Goal: Information Seeking & Learning: Compare options

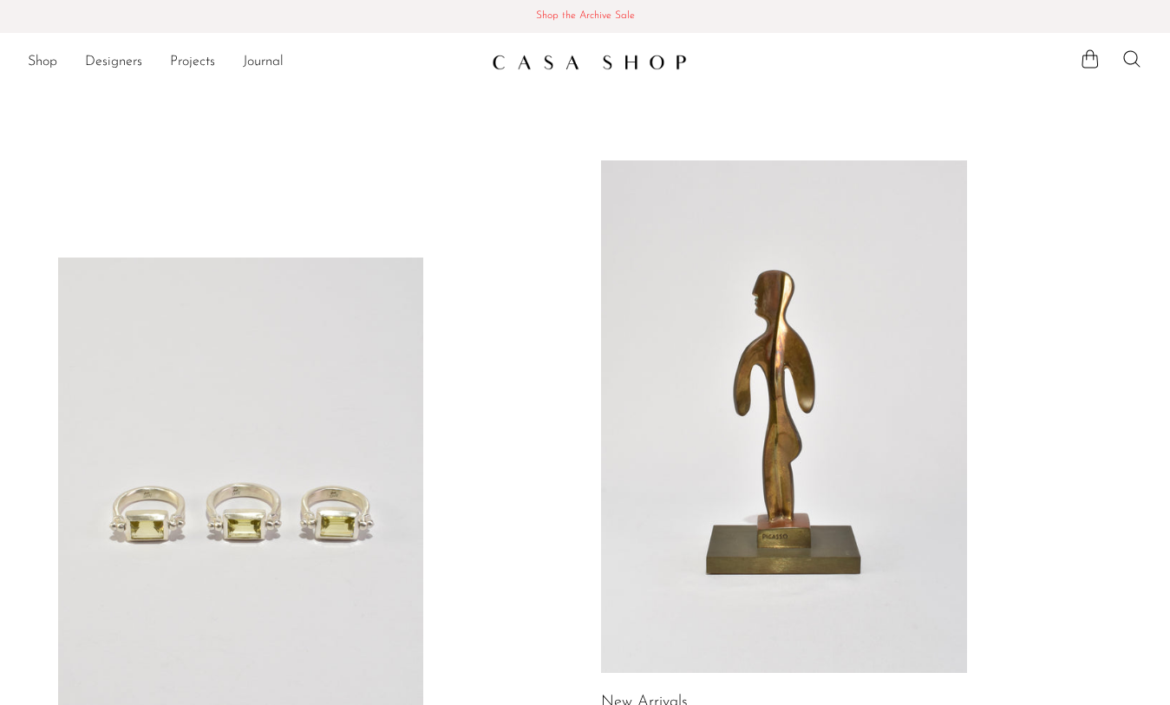
click at [554, 4] on link "Shop the Archive Sale Shop the Archive Sale" at bounding box center [585, 16] width 1170 height 33
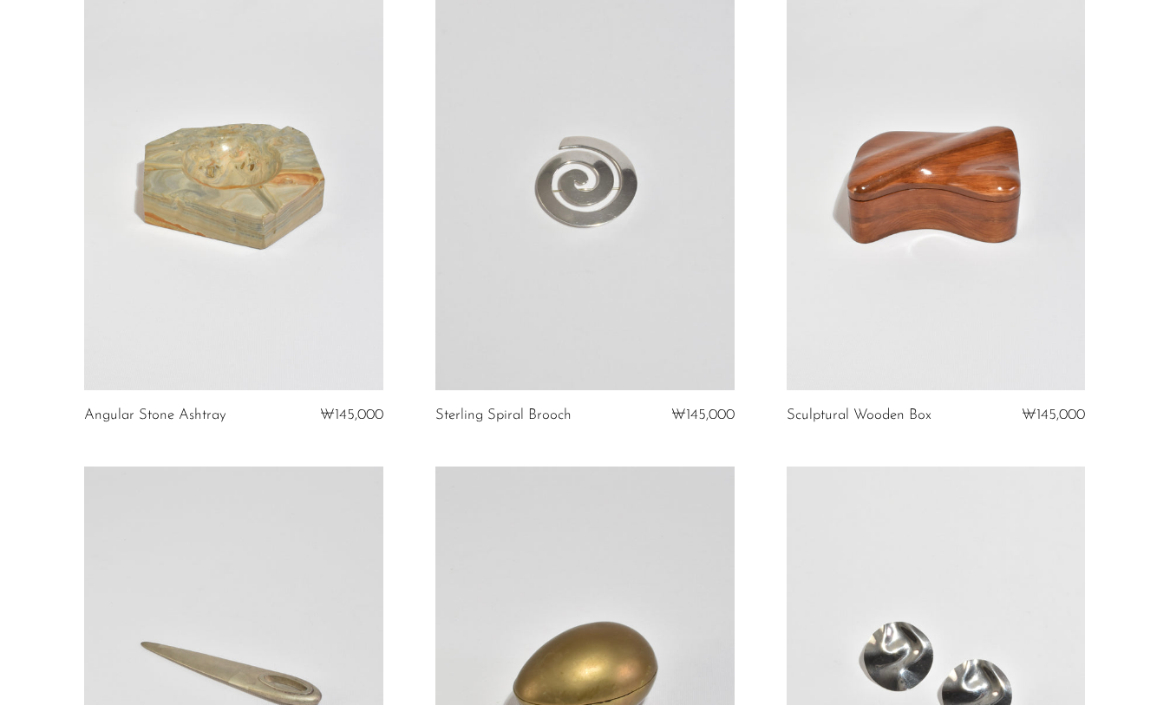
scroll to position [1187, 0]
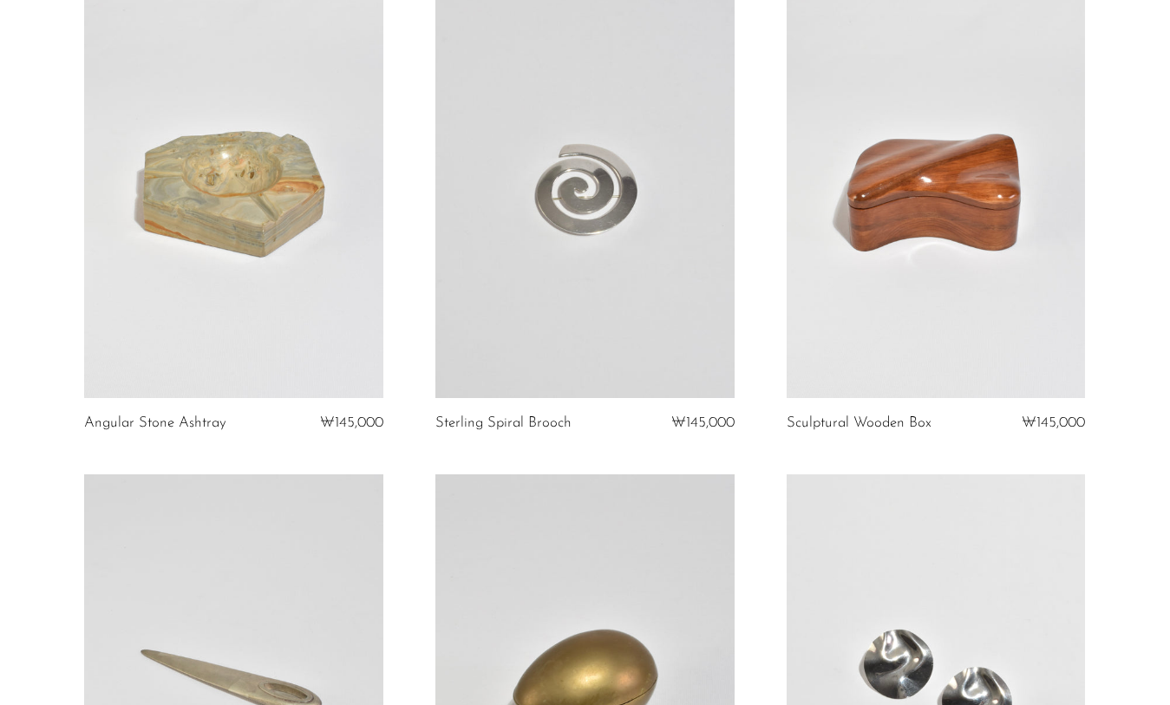
click at [853, 193] on link at bounding box center [936, 188] width 299 height 419
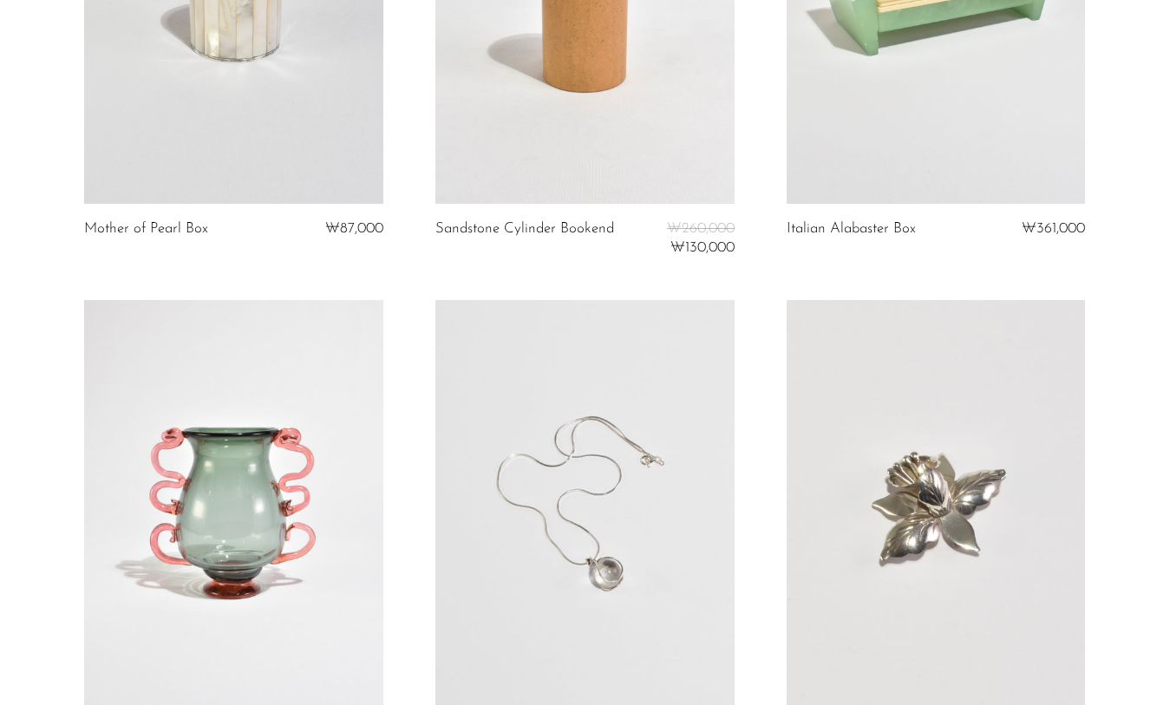
scroll to position [2888, 0]
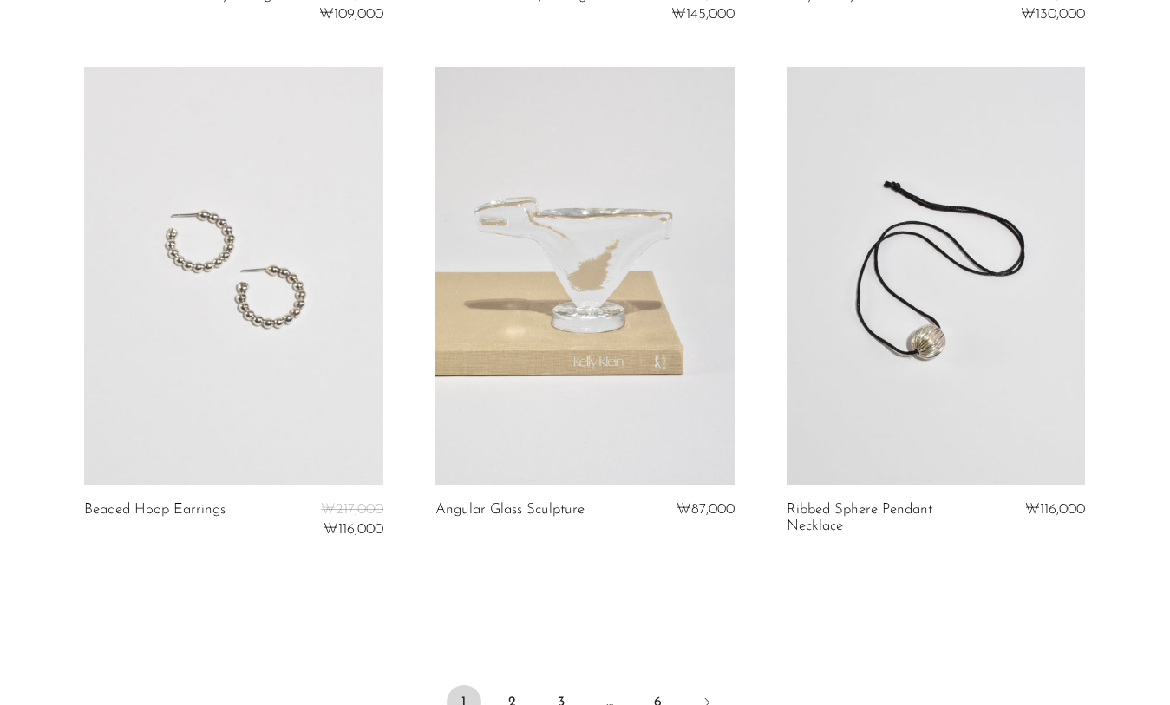
scroll to position [5679, 0]
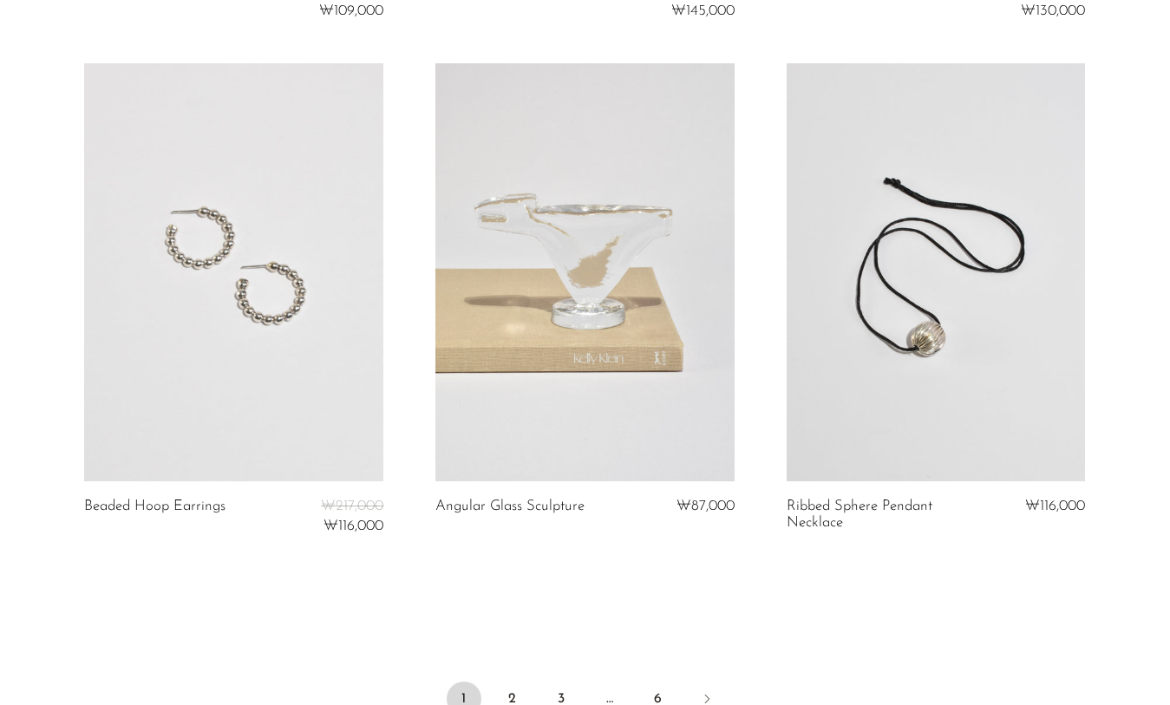
click at [523, 380] on link at bounding box center [585, 272] width 299 height 419
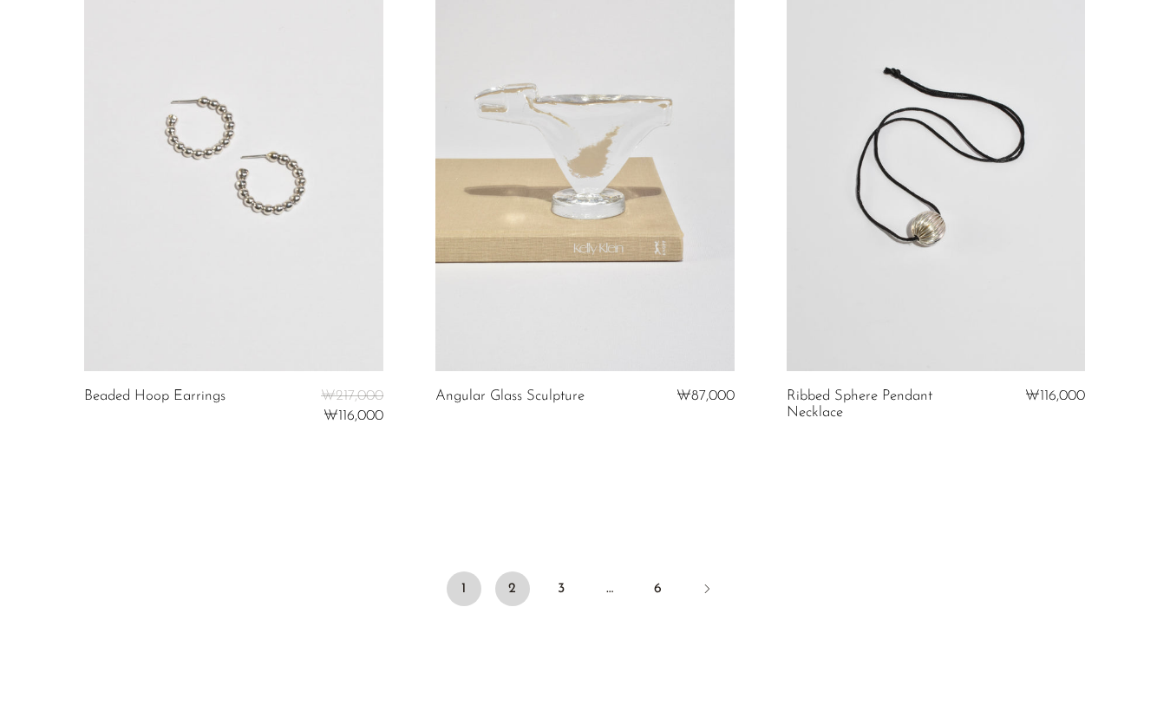
click at [511, 587] on link "2" at bounding box center [512, 589] width 35 height 35
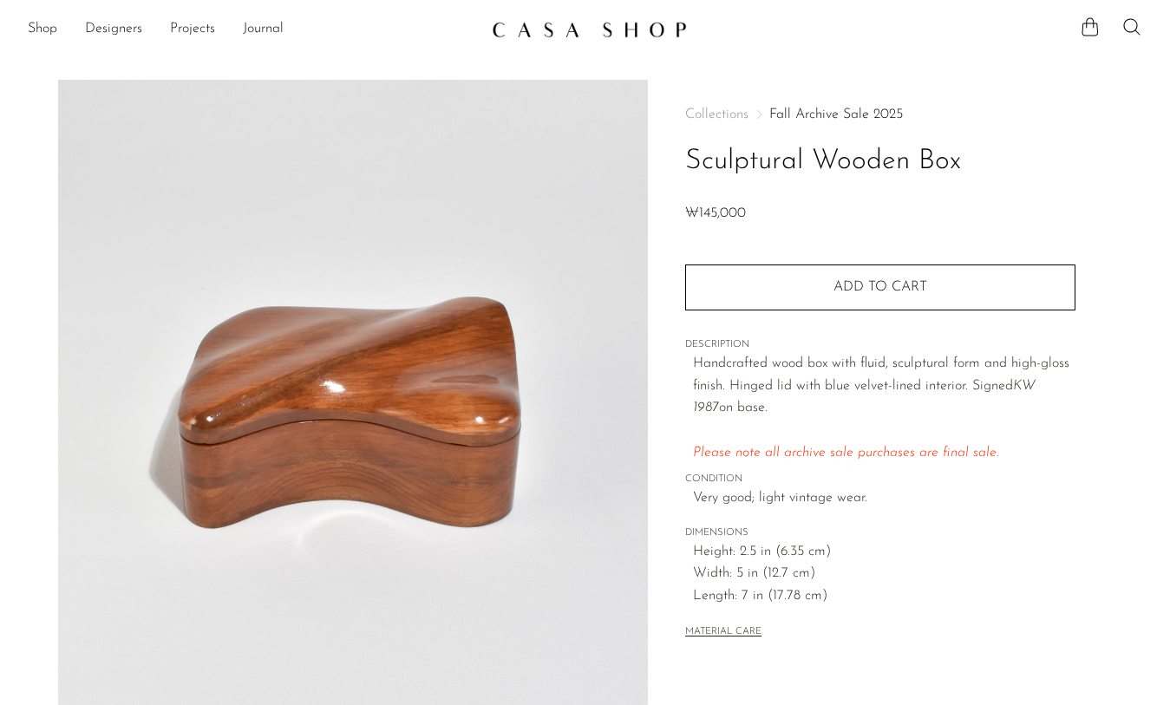
scroll to position [424, 0]
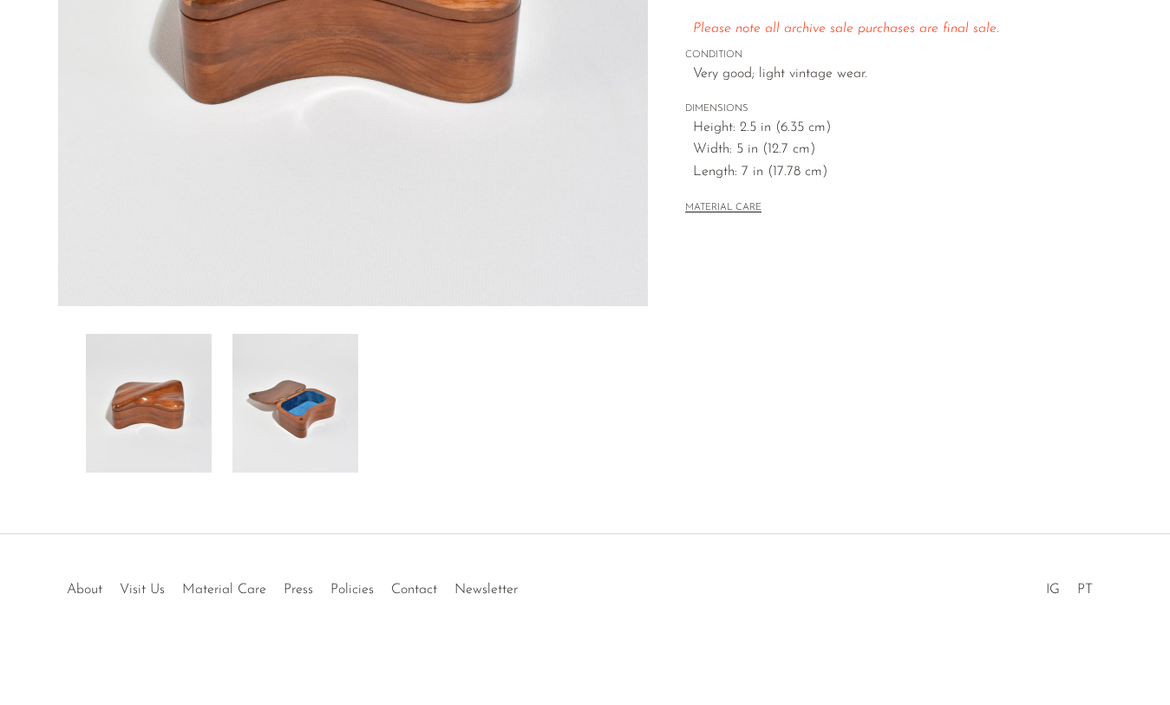
click at [279, 433] on img at bounding box center [296, 403] width 126 height 139
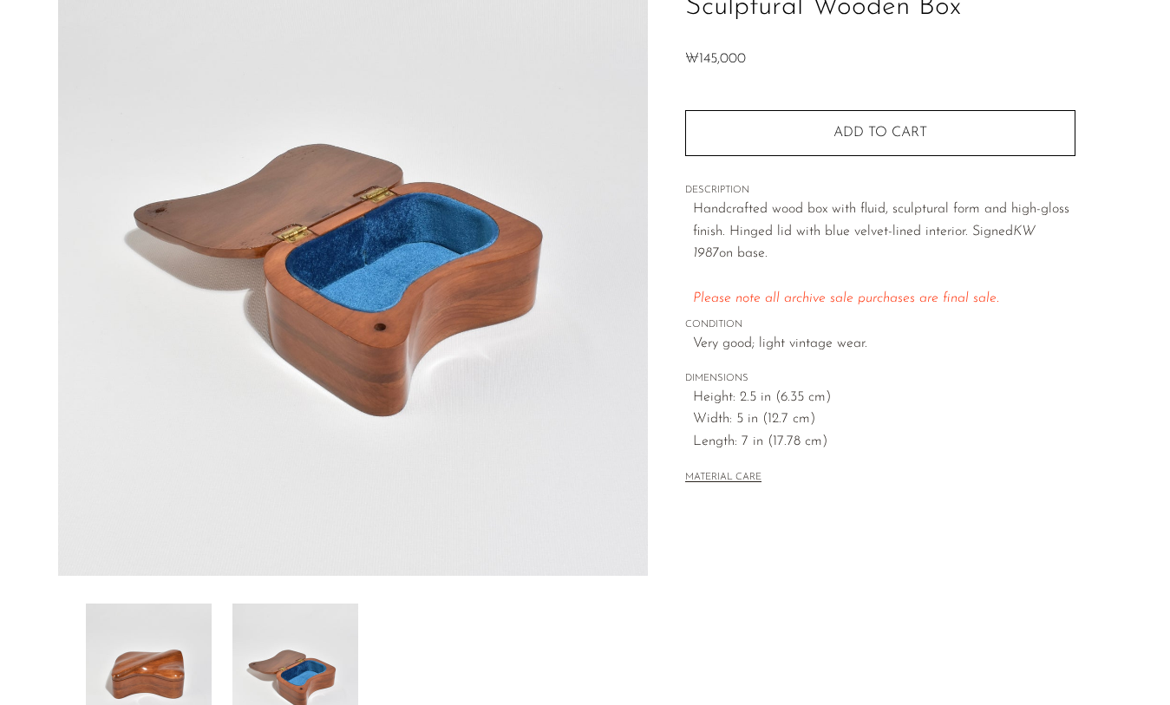
scroll to position [29, 0]
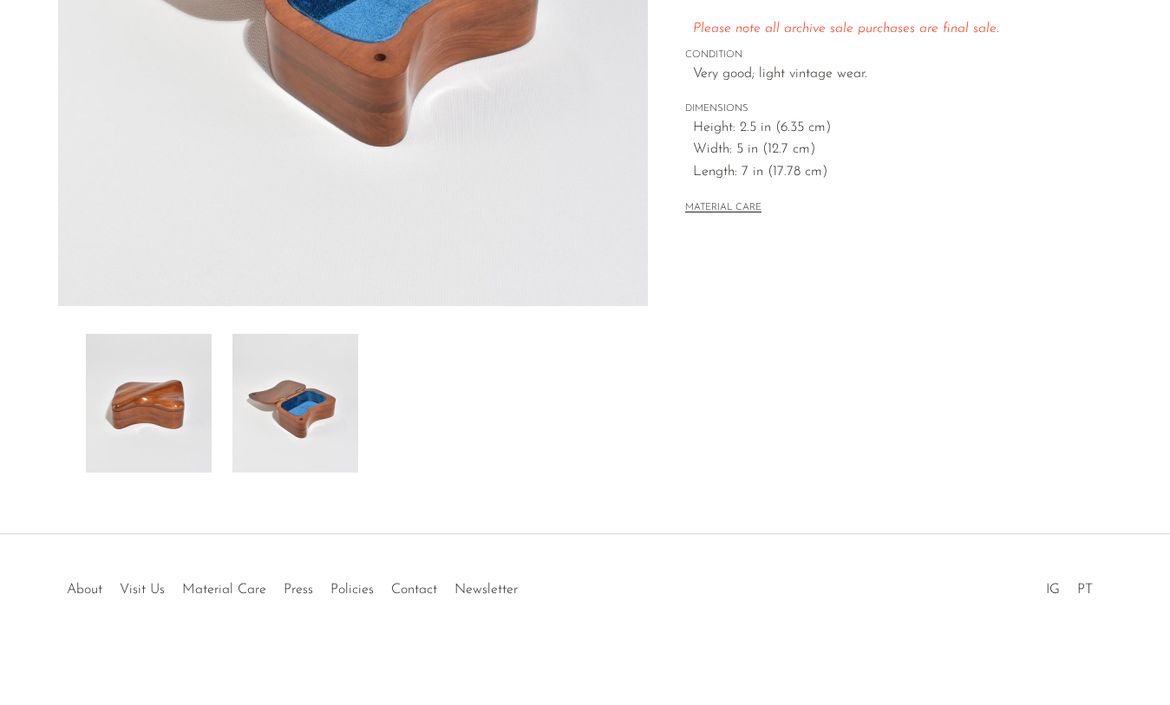
click at [155, 438] on img at bounding box center [149, 403] width 126 height 139
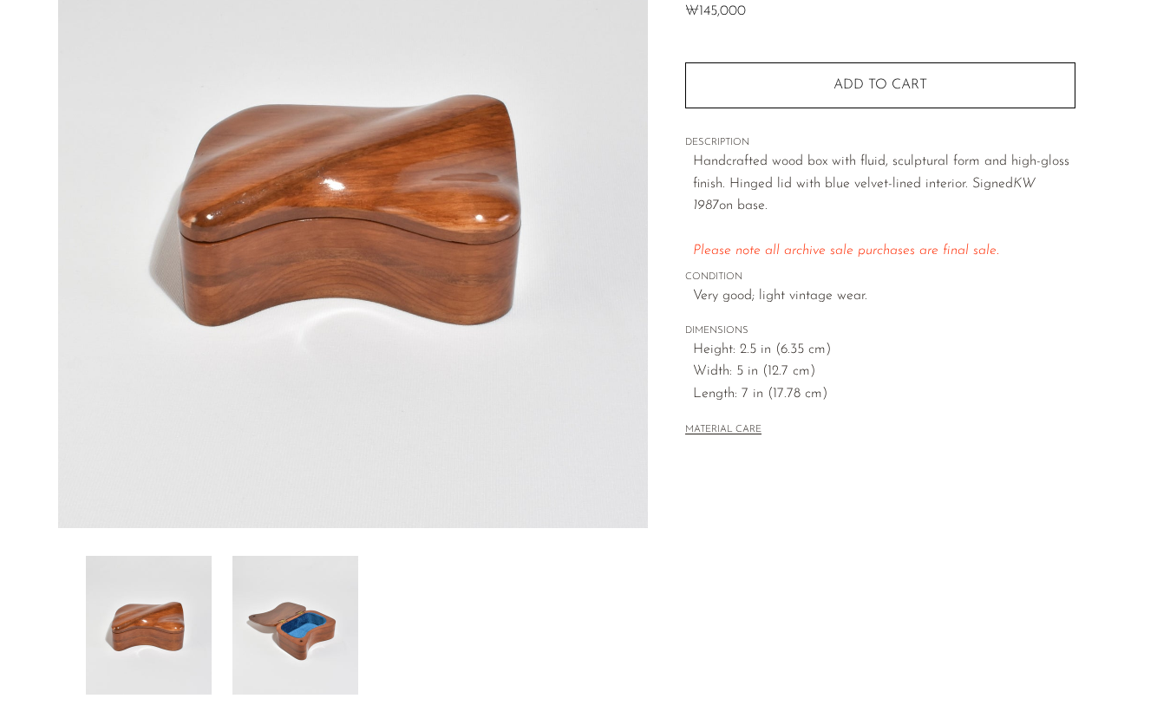
scroll to position [197, 0]
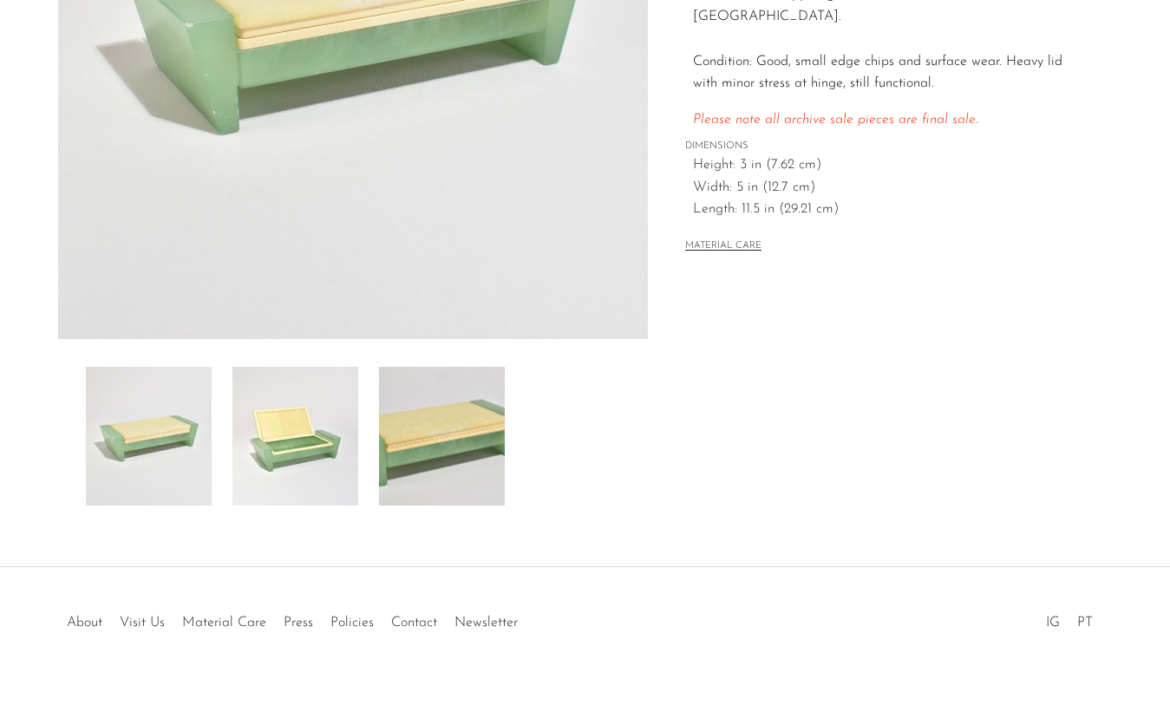
scroll to position [424, 0]
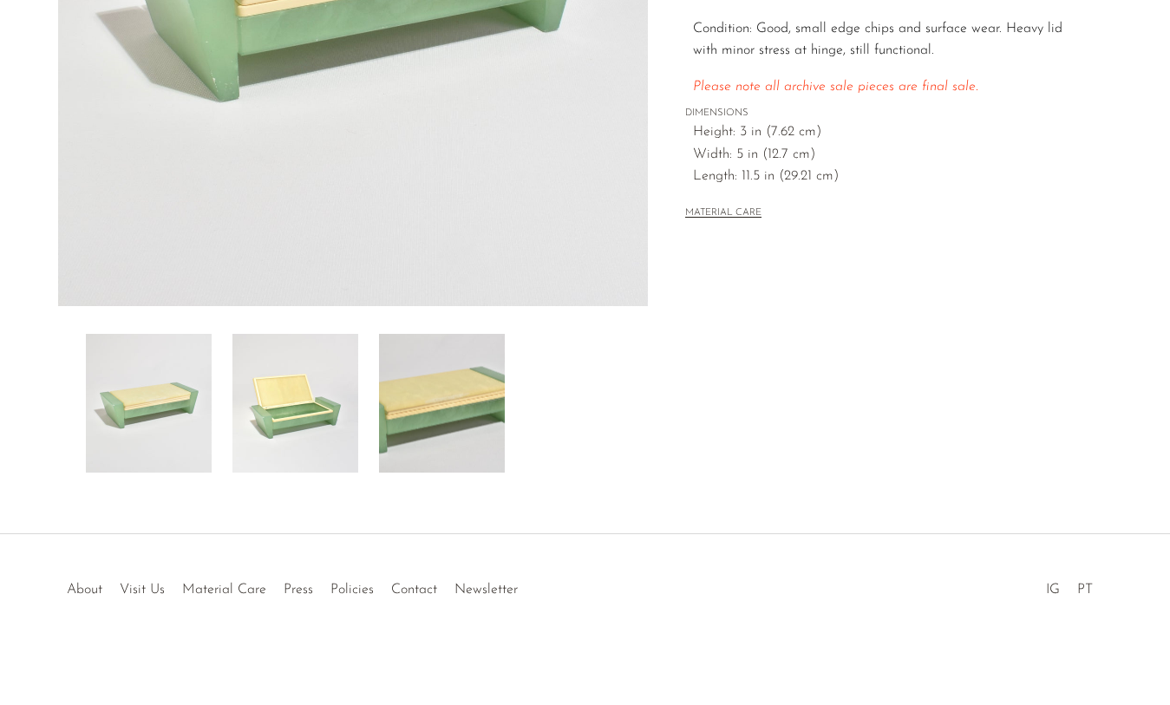
click at [450, 437] on img at bounding box center [442, 403] width 126 height 139
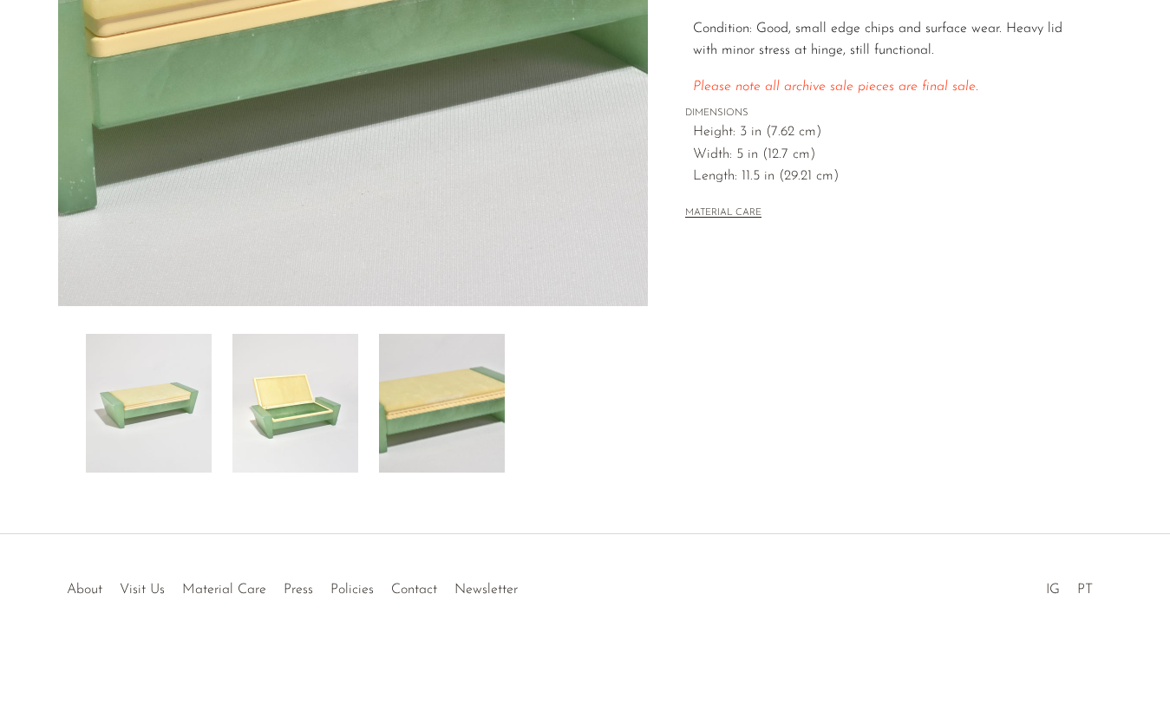
click at [317, 431] on img at bounding box center [296, 403] width 126 height 139
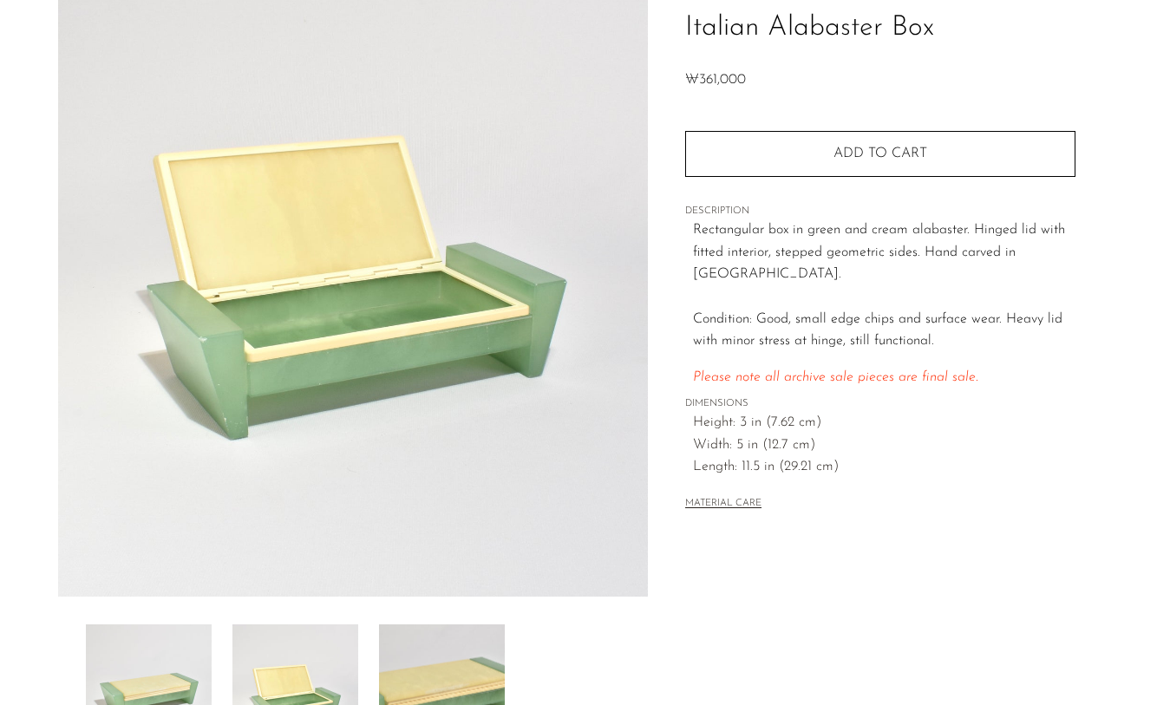
scroll to position [132, 0]
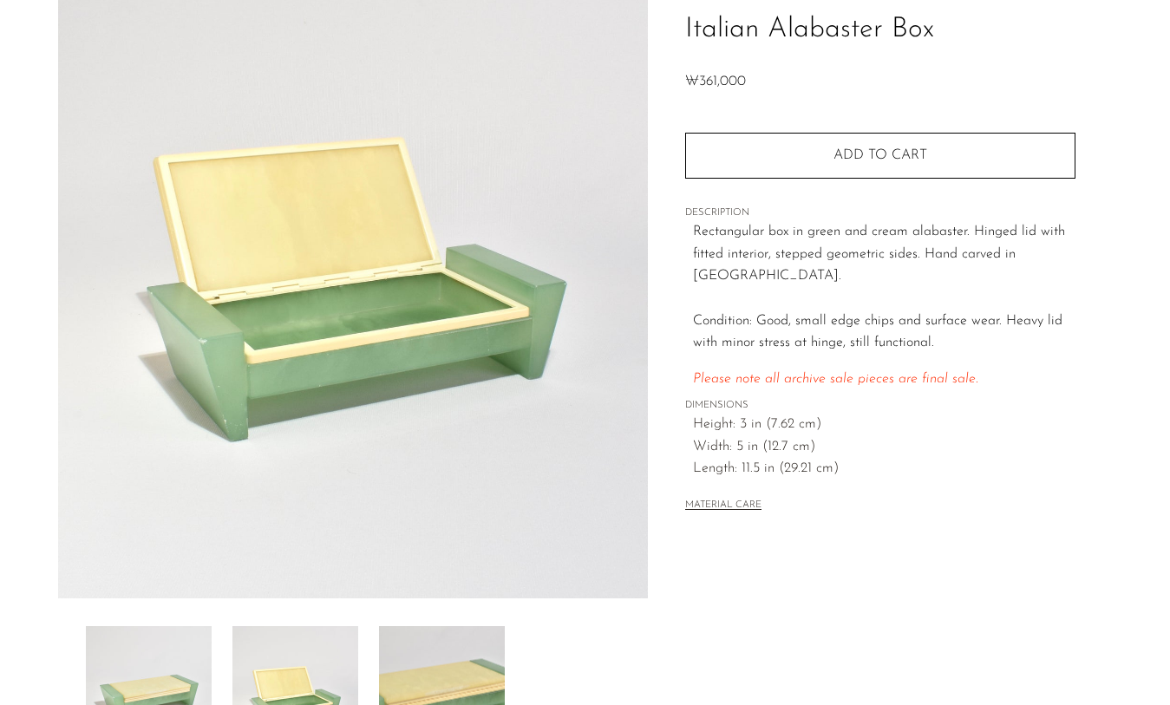
click at [696, 500] on button "MATERIAL CARE" at bounding box center [723, 506] width 76 height 13
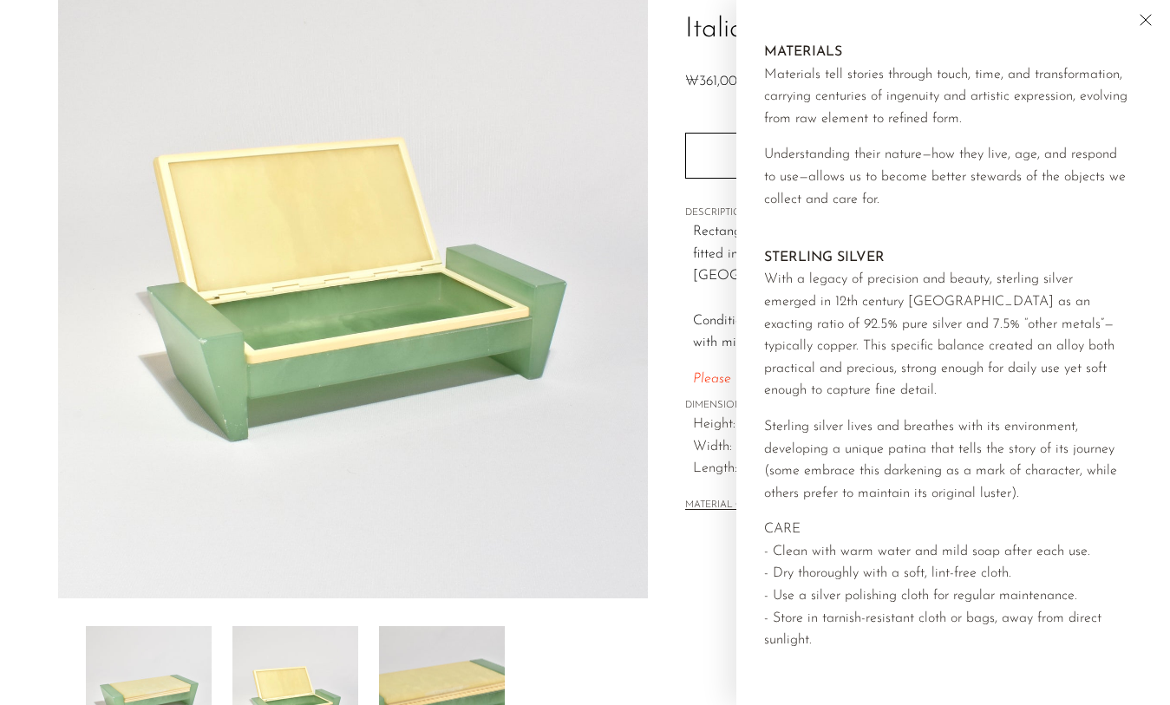
click at [670, 565] on div "Collections Fall Archive Sale 2025 Italian Alabaster Box ₩361,000 Quantity 1 Ad…" at bounding box center [880, 356] width 464 height 817
click at [1143, 20] on icon "Close" at bounding box center [1146, 20] width 21 height 21
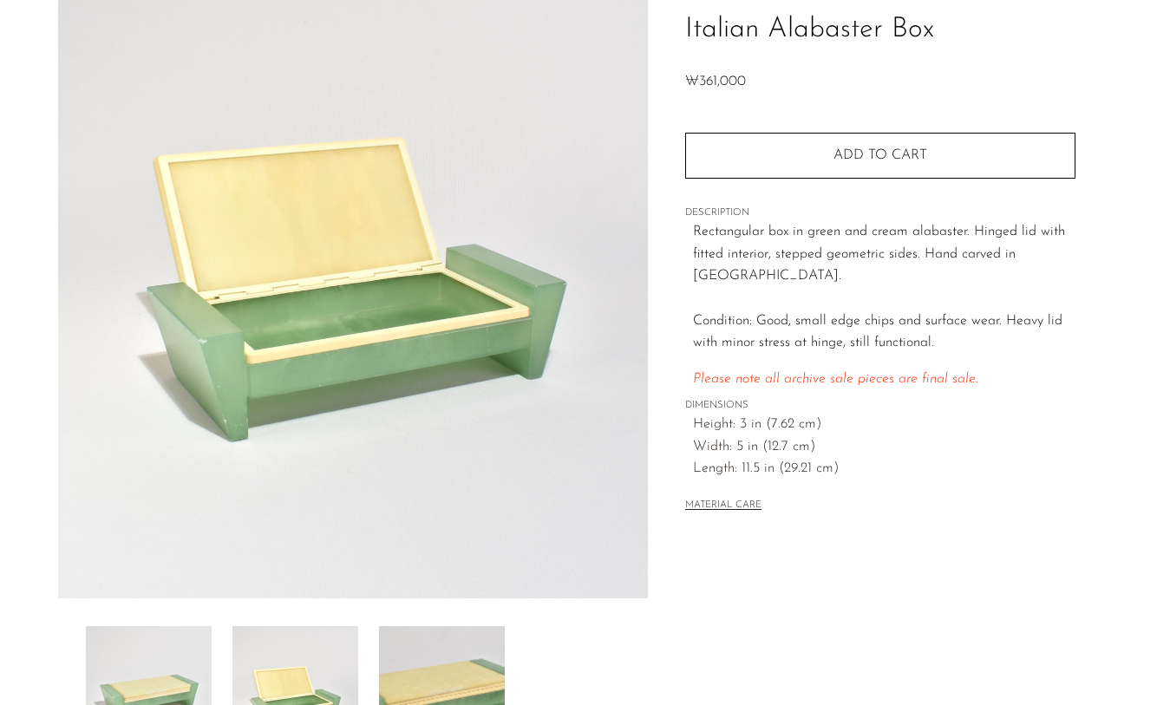
click at [260, 639] on img at bounding box center [296, 695] width 126 height 139
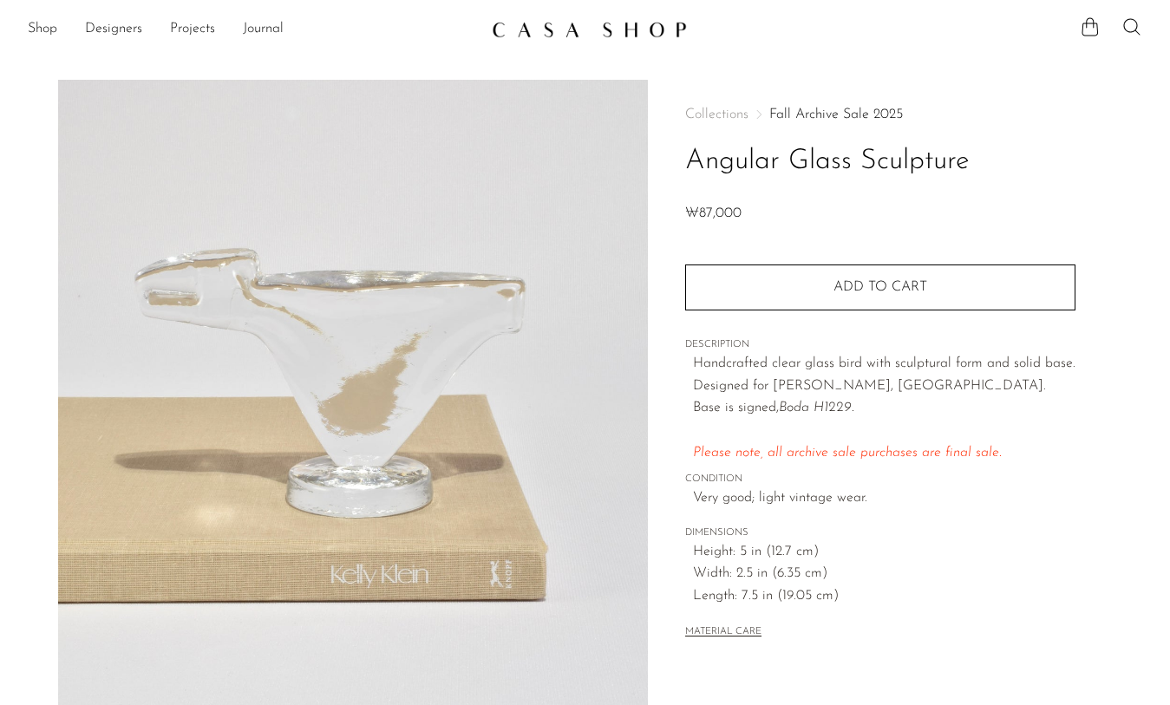
scroll to position [424, 0]
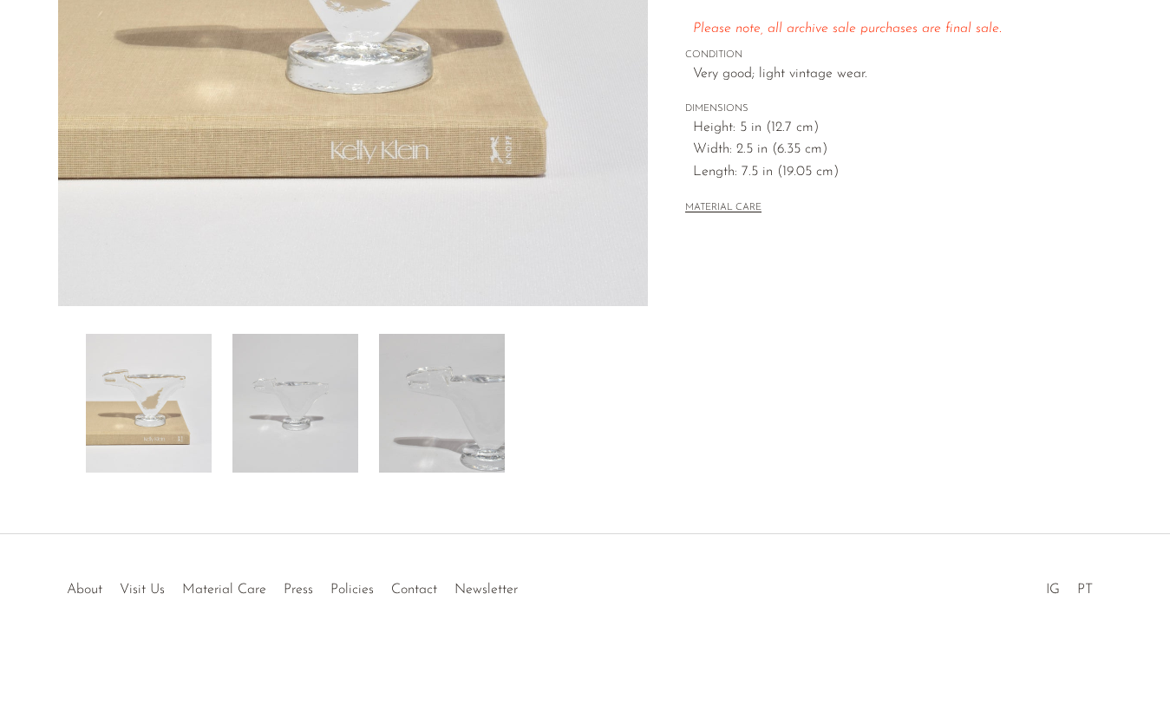
click at [432, 381] on img at bounding box center [442, 403] width 126 height 139
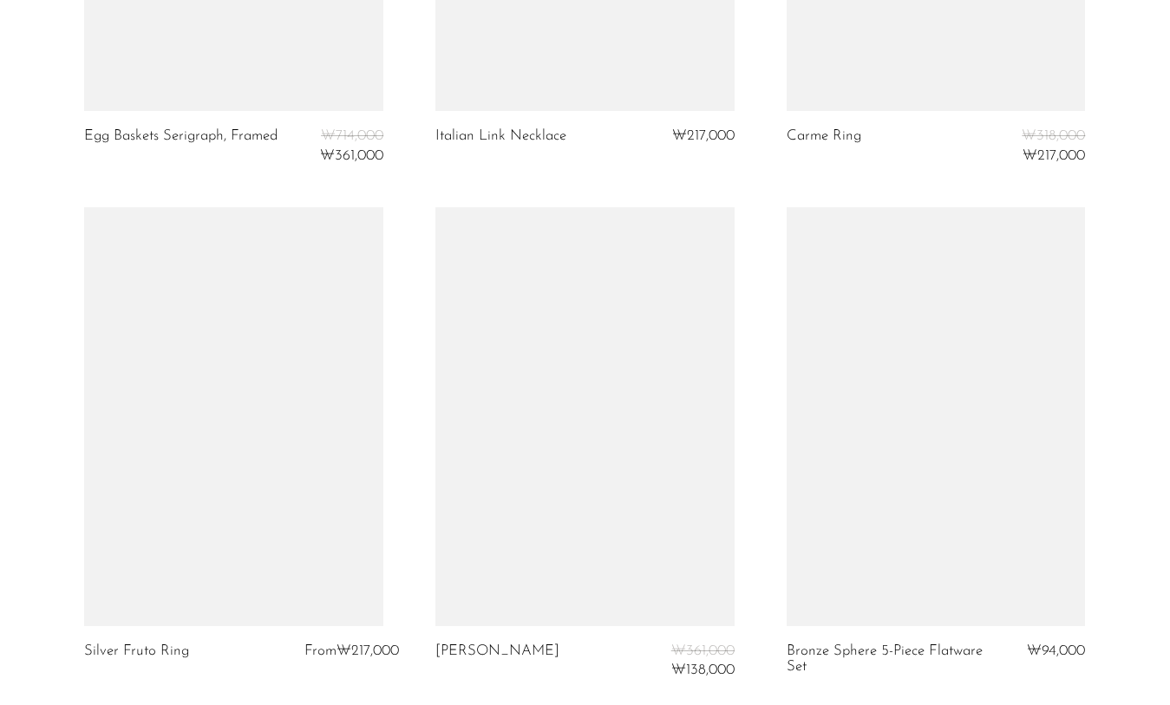
scroll to position [5902, 0]
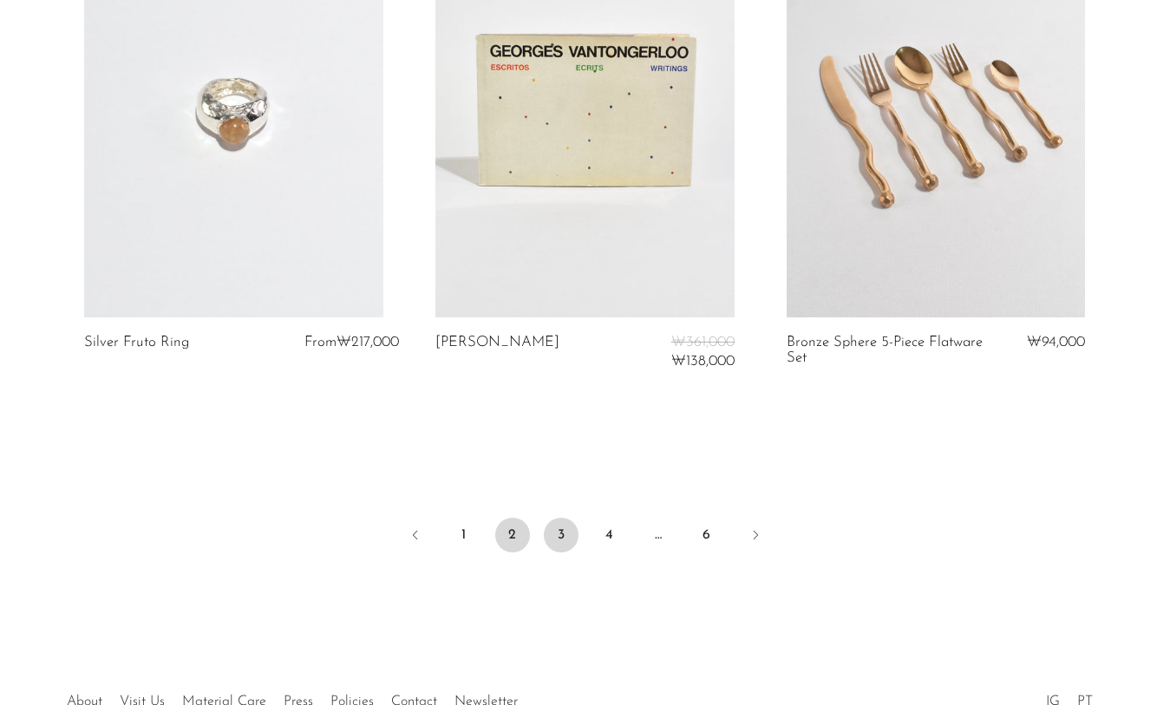
click at [557, 541] on link "3" at bounding box center [561, 535] width 35 height 35
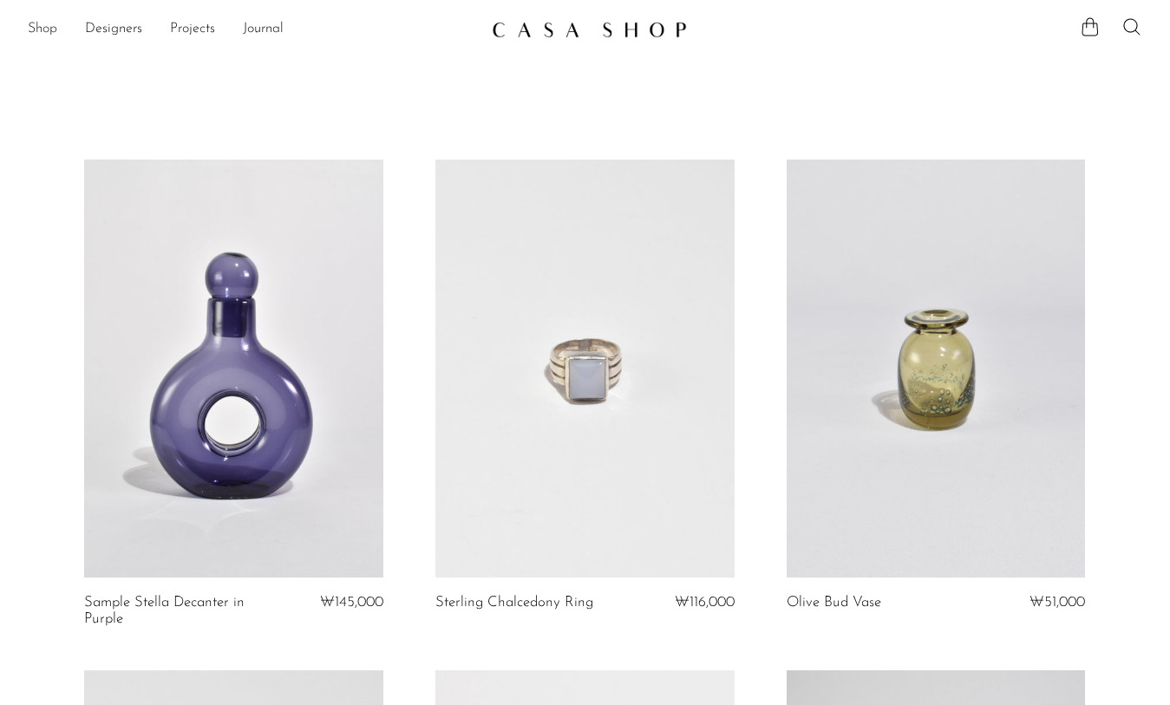
click at [50, 23] on link "Shop" at bounding box center [42, 29] width 29 height 23
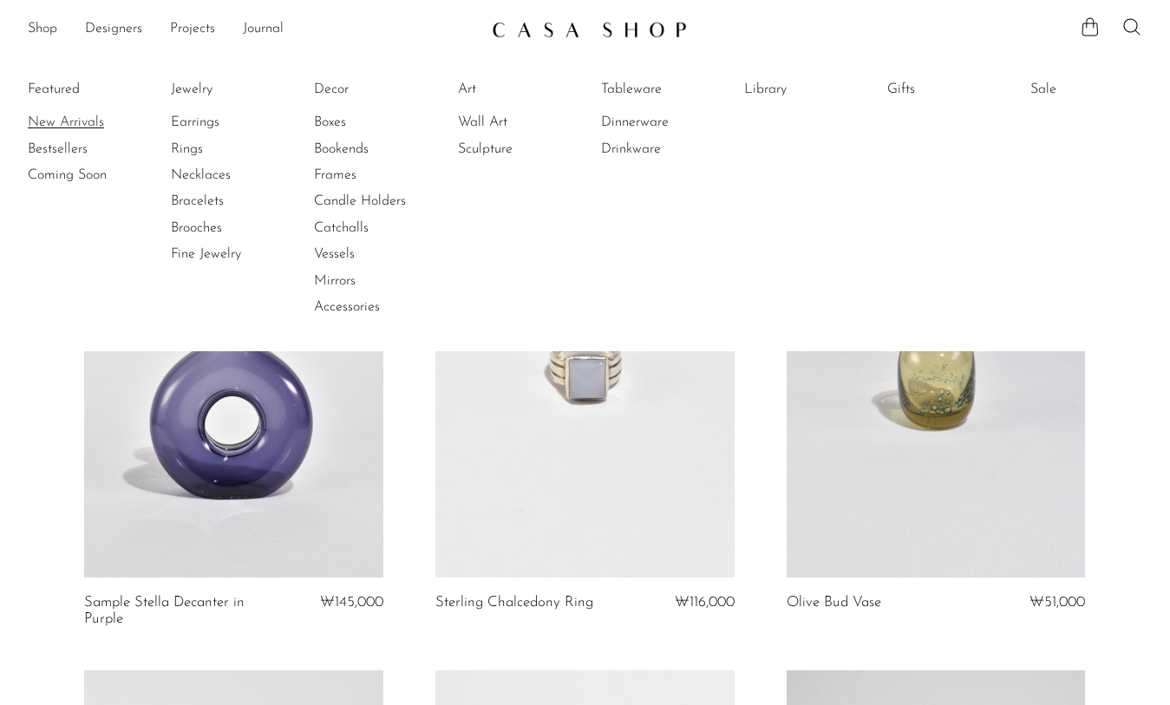
click at [85, 114] on link "New Arrivals" at bounding box center [93, 122] width 130 height 19
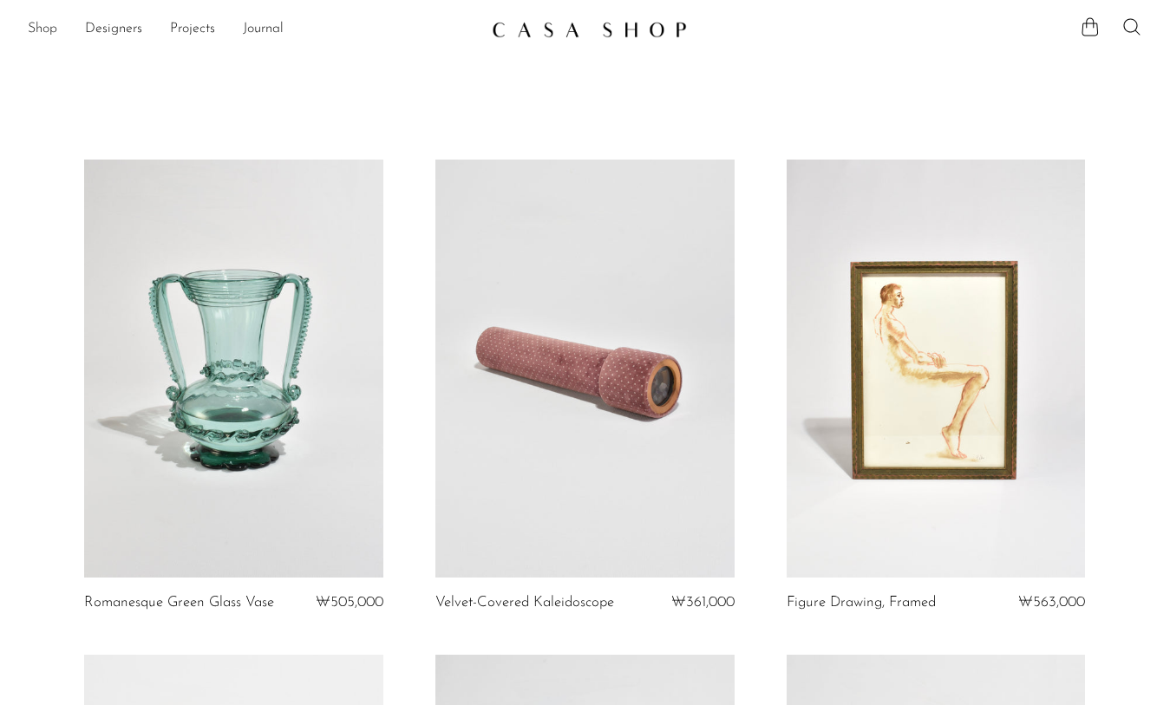
click at [39, 20] on link "Shop" at bounding box center [42, 29] width 29 height 23
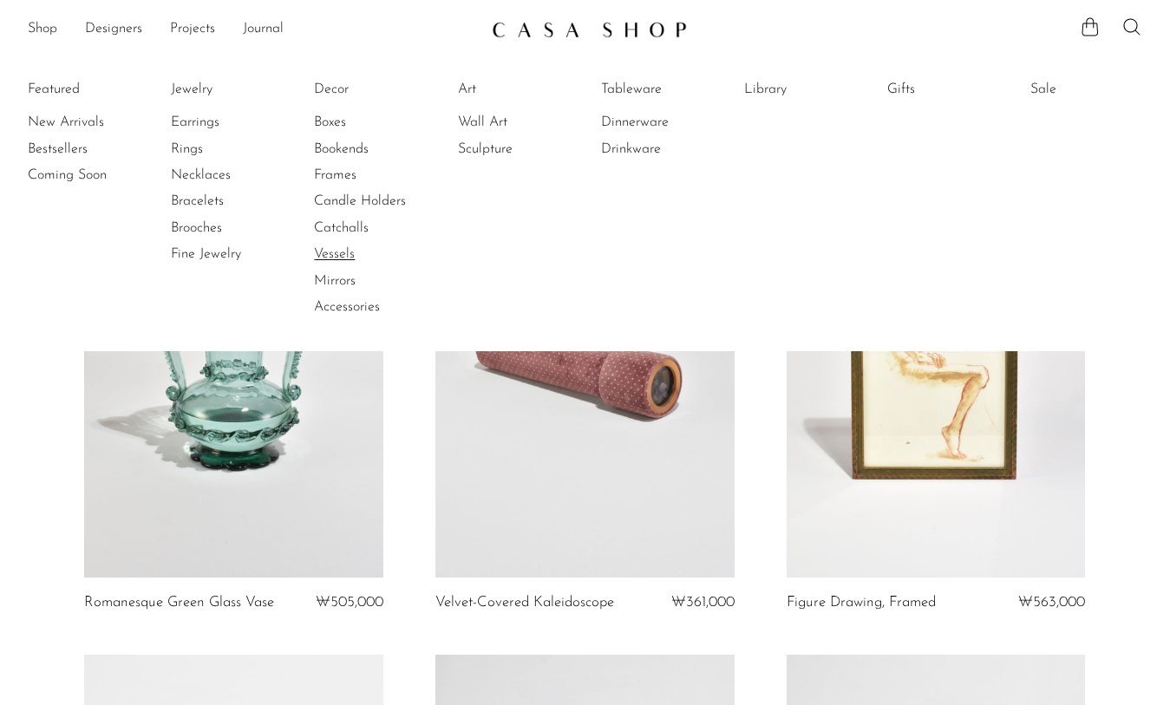
click at [334, 254] on link "Vessels" at bounding box center [379, 254] width 130 height 19
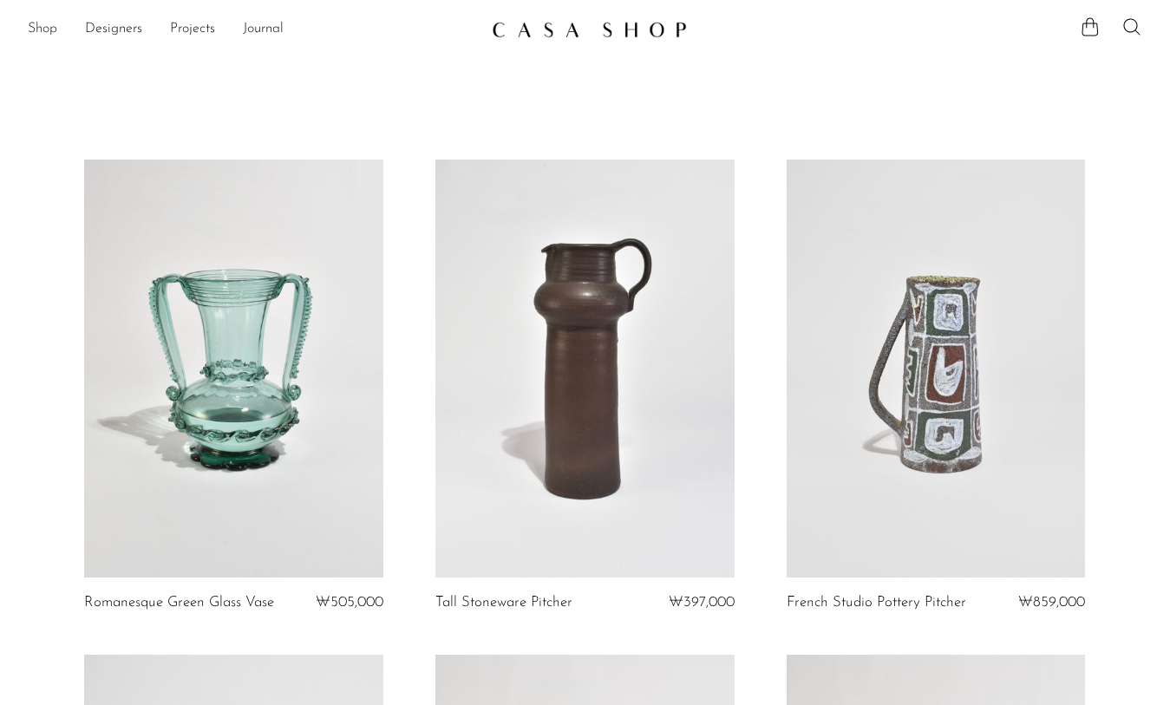
click at [49, 29] on link "Shop" at bounding box center [42, 29] width 29 height 23
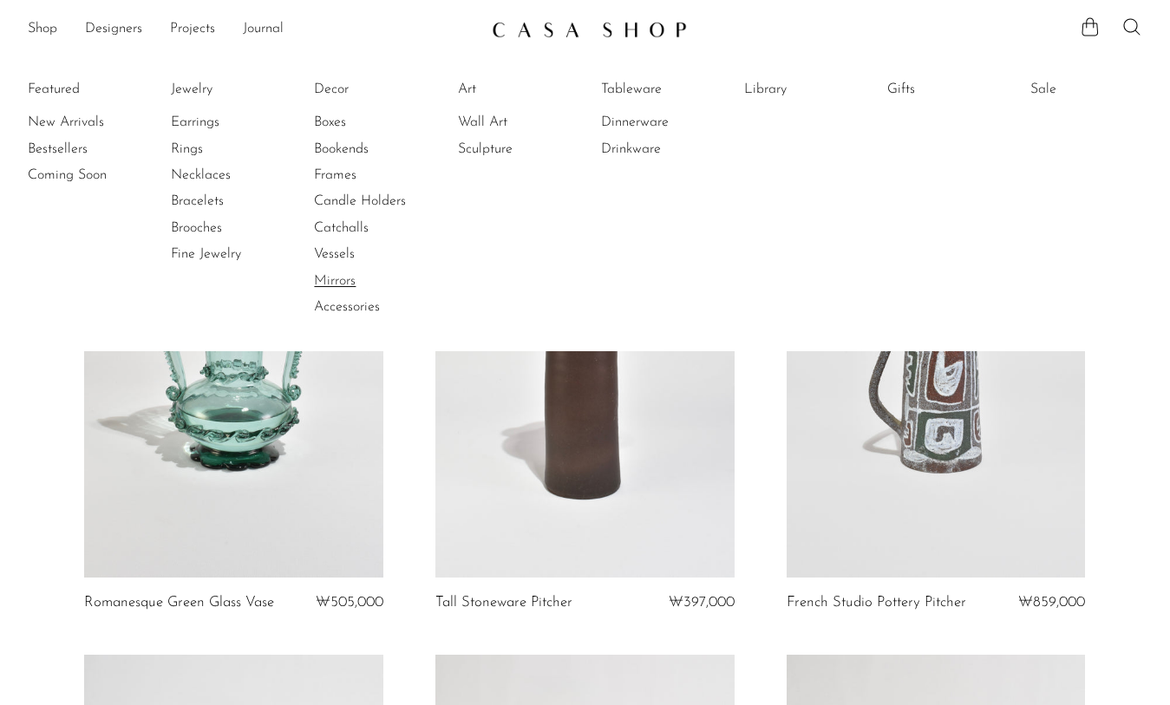
click at [350, 285] on link "Mirrors" at bounding box center [379, 281] width 130 height 19
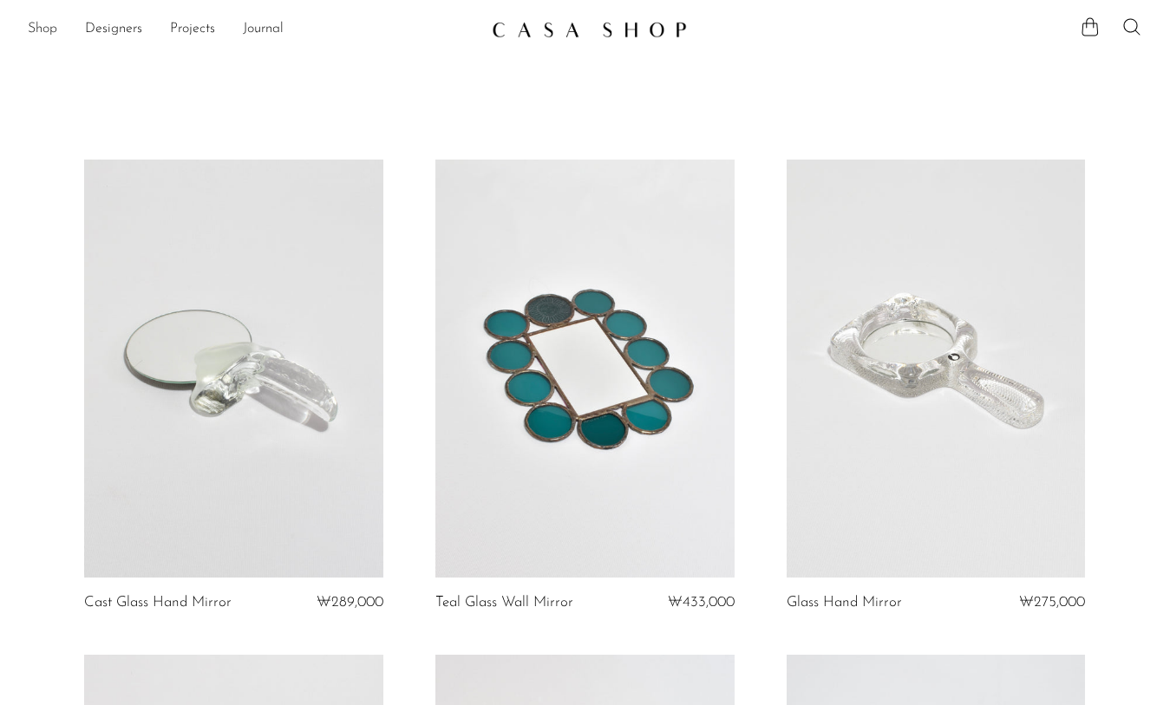
click at [38, 29] on link "Shop" at bounding box center [42, 29] width 29 height 23
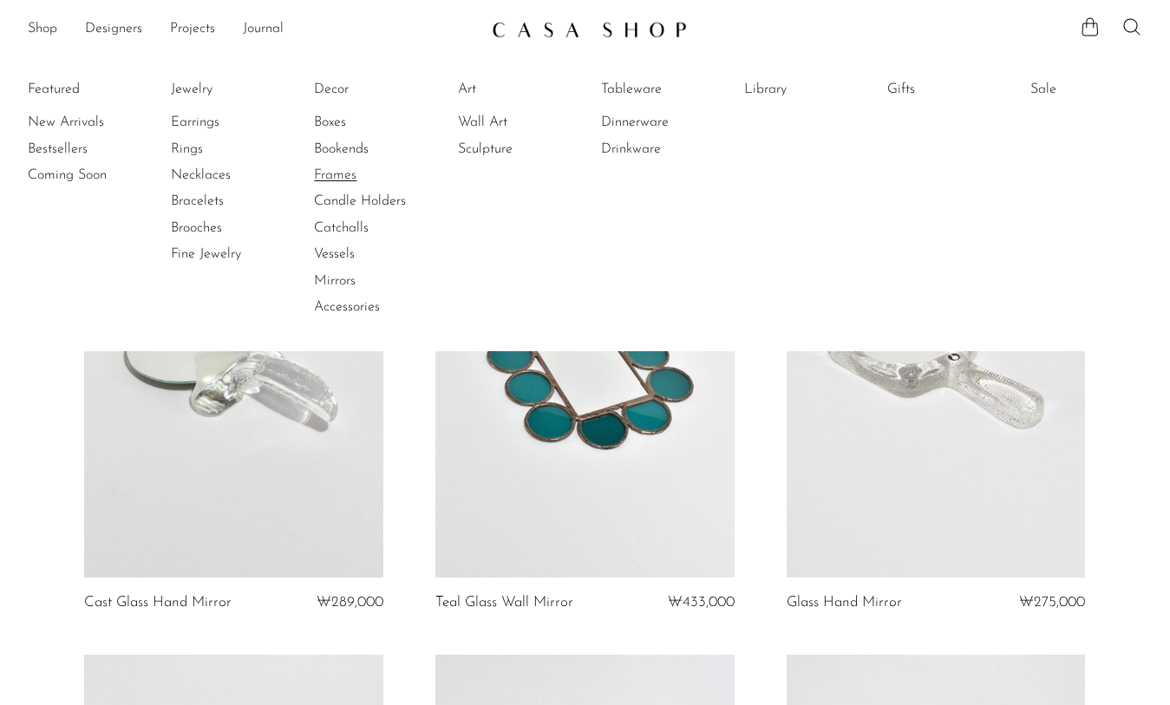
click at [334, 174] on link "Frames" at bounding box center [379, 175] width 130 height 19
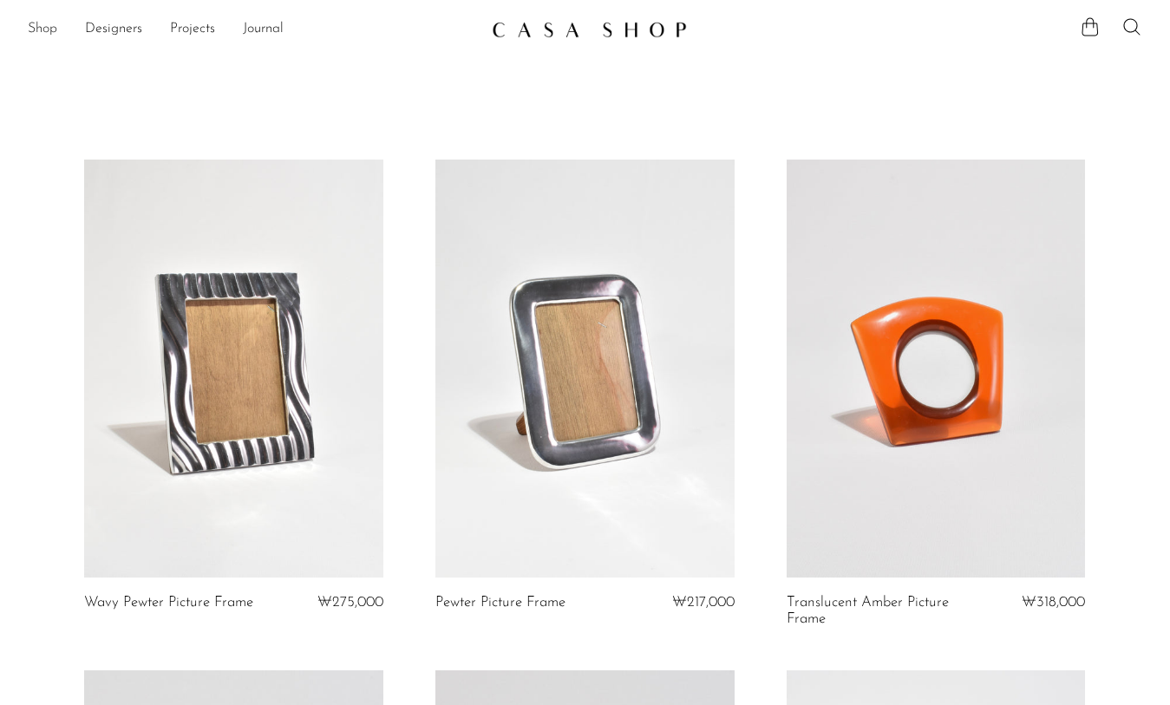
click at [44, 36] on link "Shop" at bounding box center [42, 29] width 29 height 23
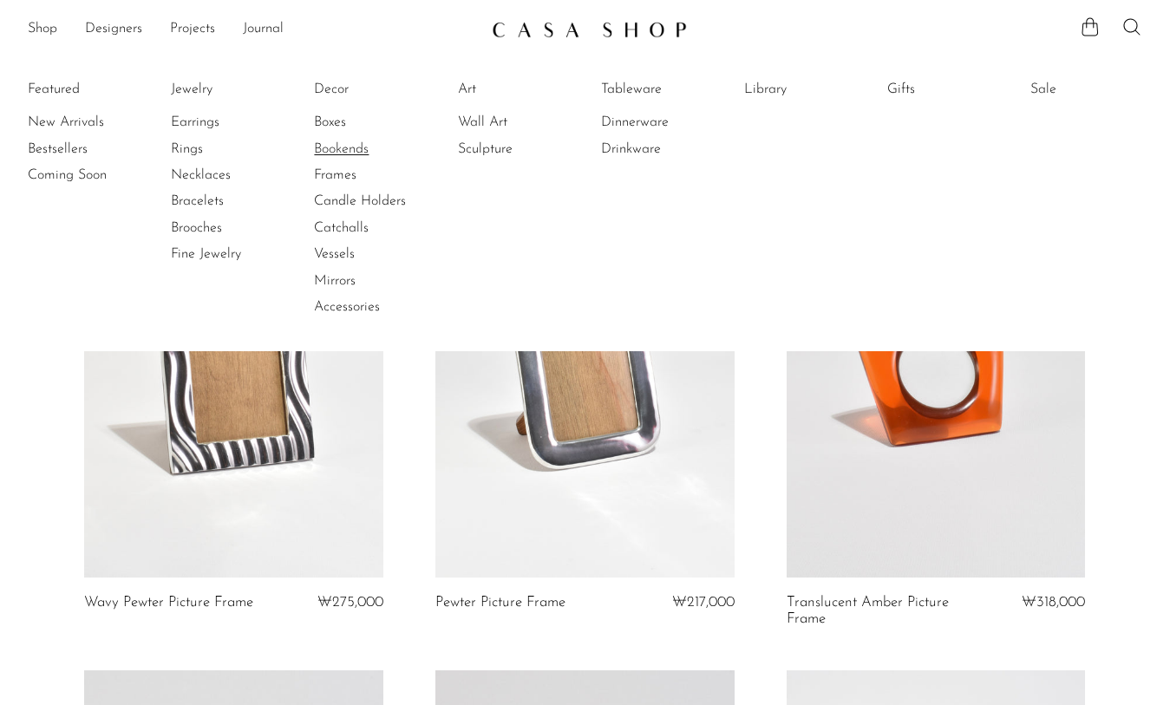
click at [359, 147] on link "Bookends" at bounding box center [379, 149] width 130 height 19
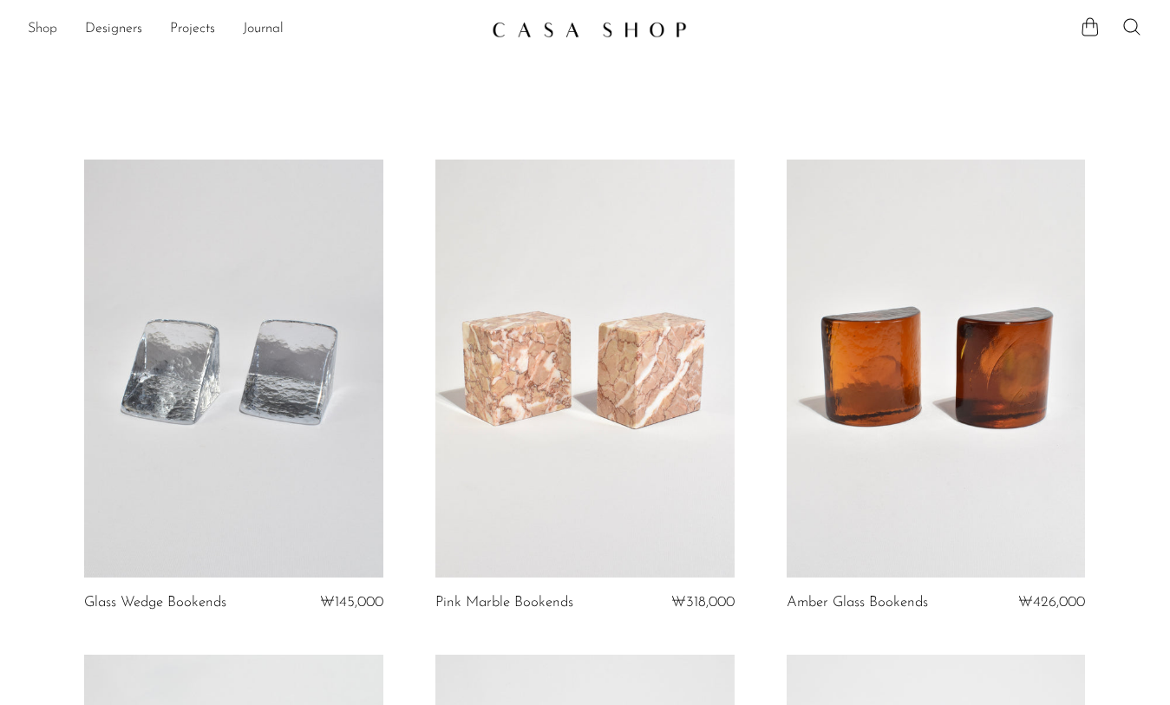
click at [35, 23] on link "Shop" at bounding box center [42, 29] width 29 height 23
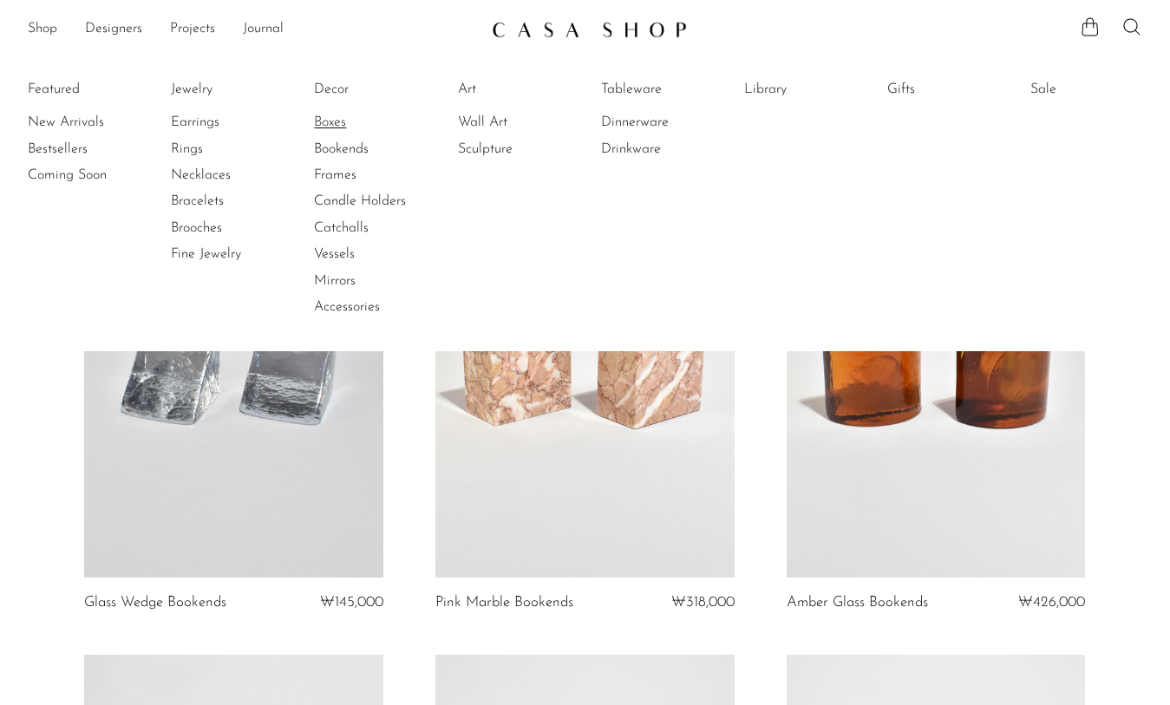
click at [328, 121] on link "Boxes" at bounding box center [379, 122] width 130 height 19
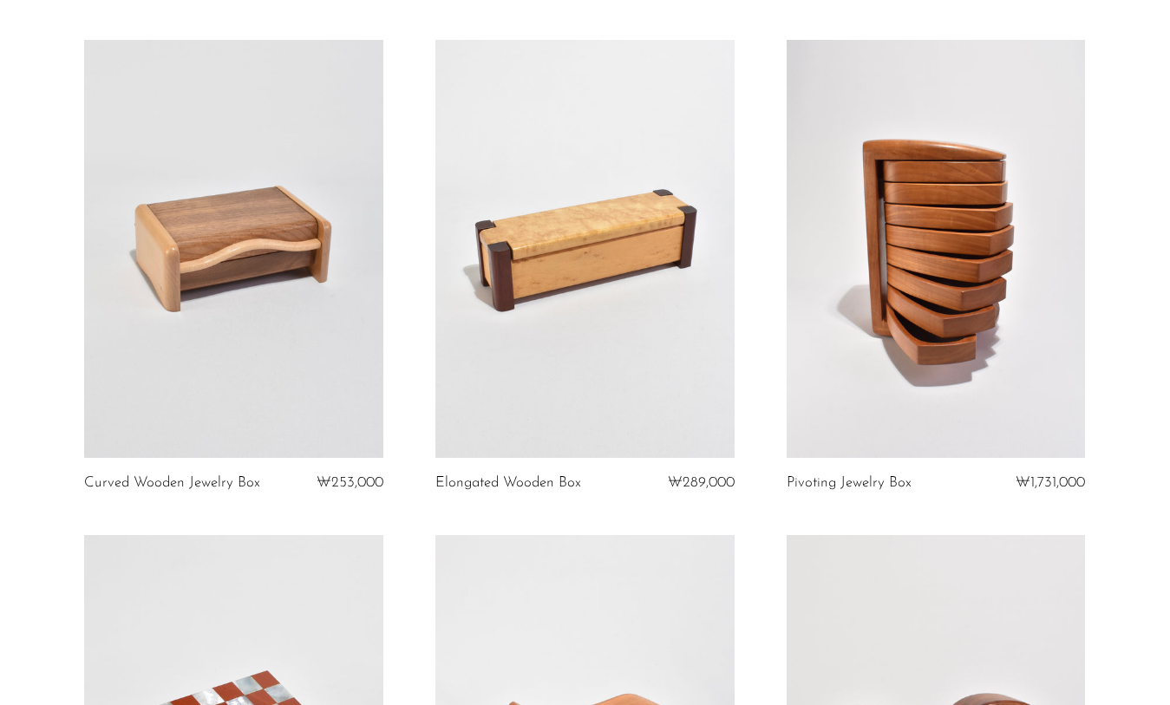
scroll to position [3657, 0]
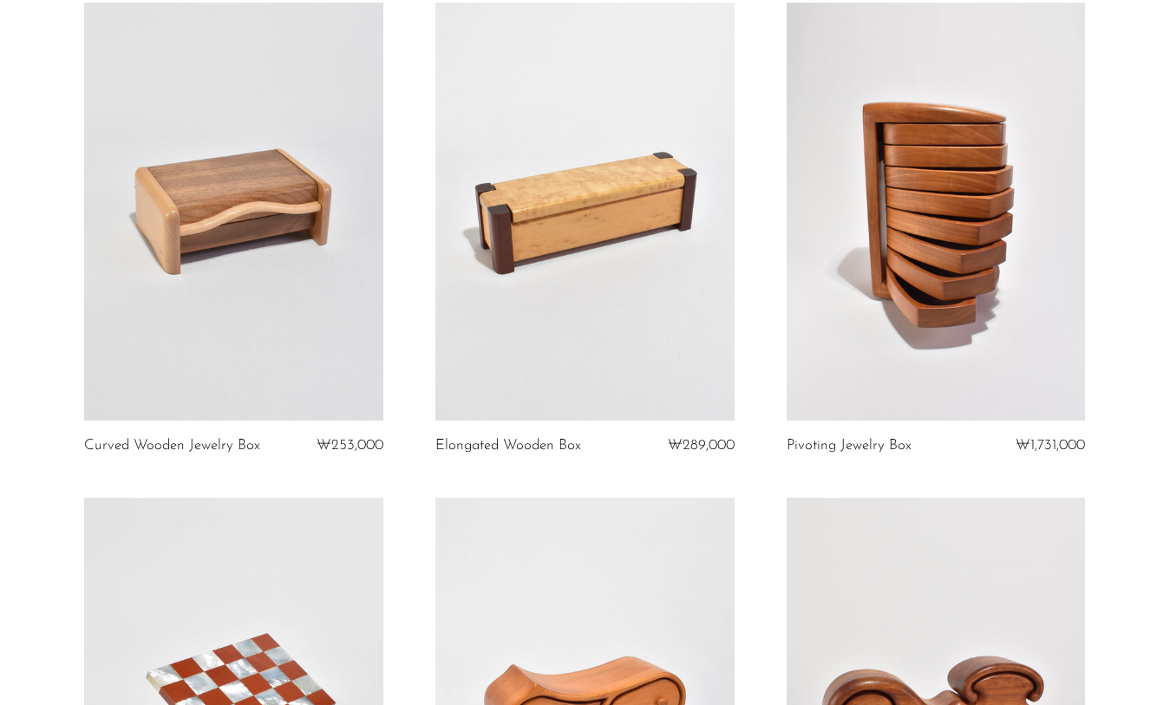
click at [567, 297] on link at bounding box center [585, 212] width 299 height 419
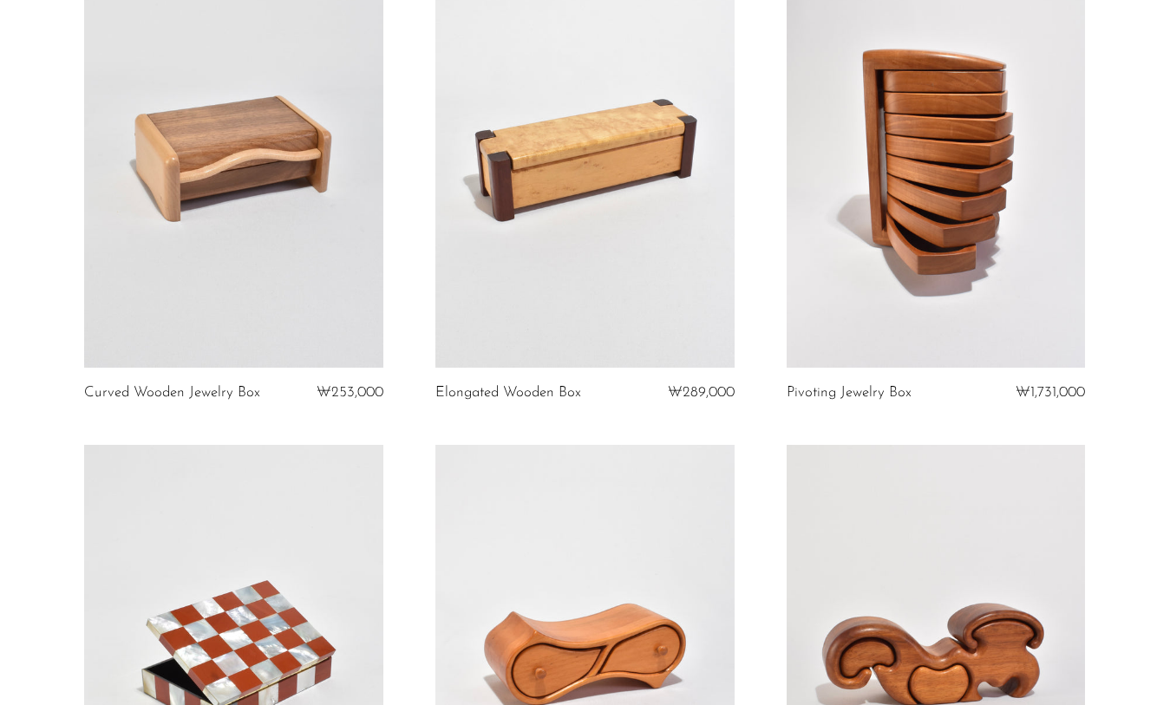
scroll to position [3716, 0]
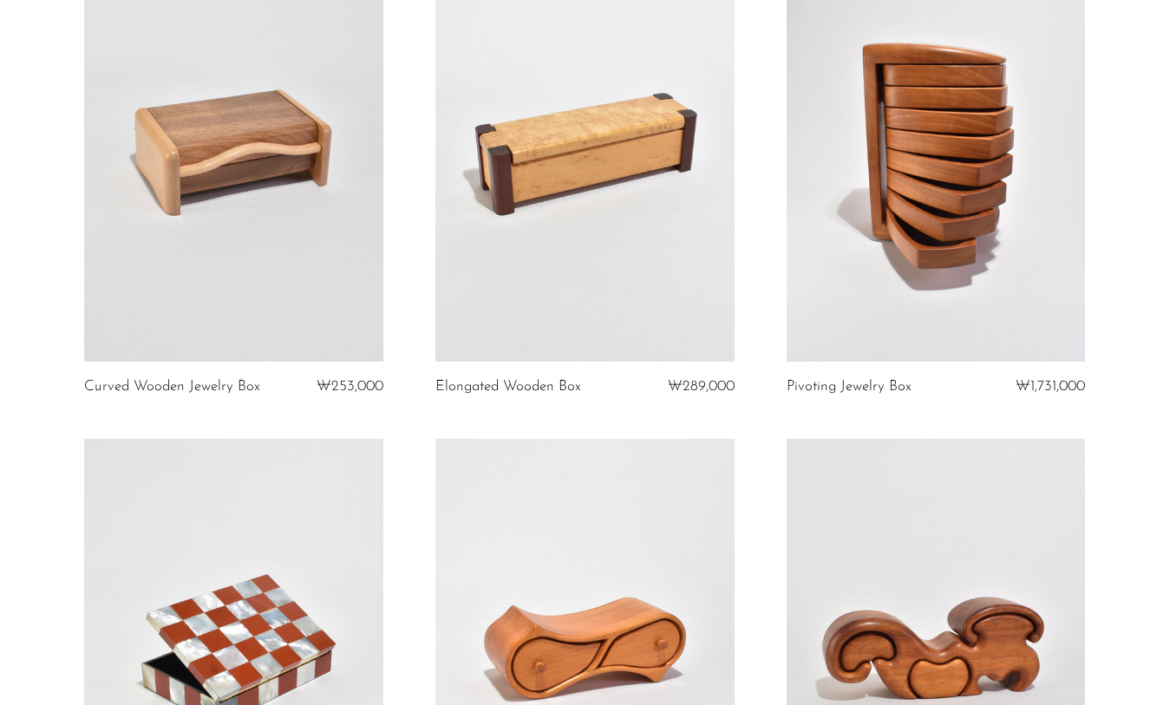
click at [273, 269] on link at bounding box center [233, 153] width 299 height 419
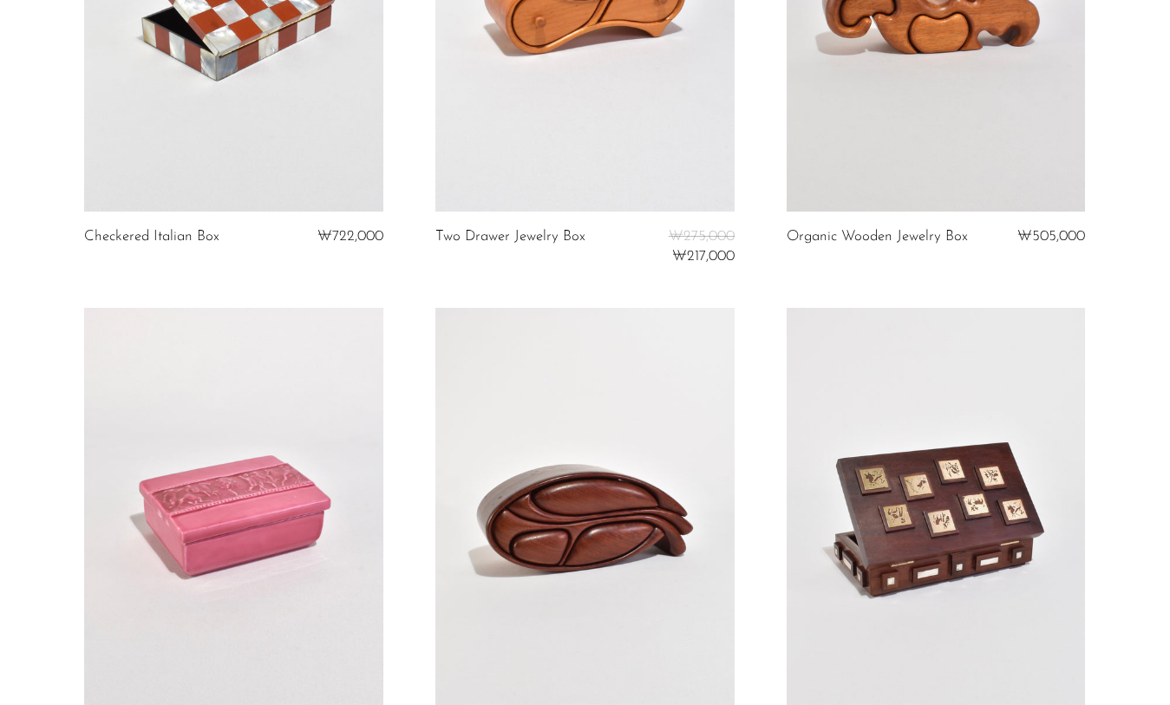
scroll to position [4707, 0]
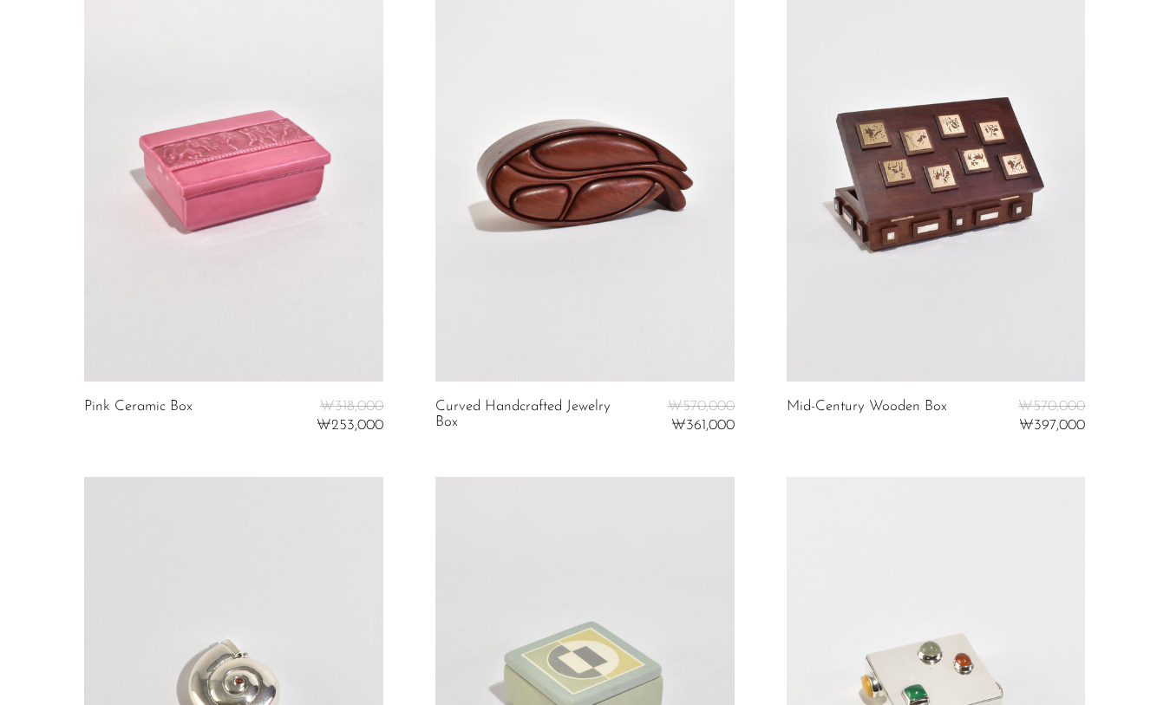
click at [285, 279] on link at bounding box center [233, 172] width 299 height 419
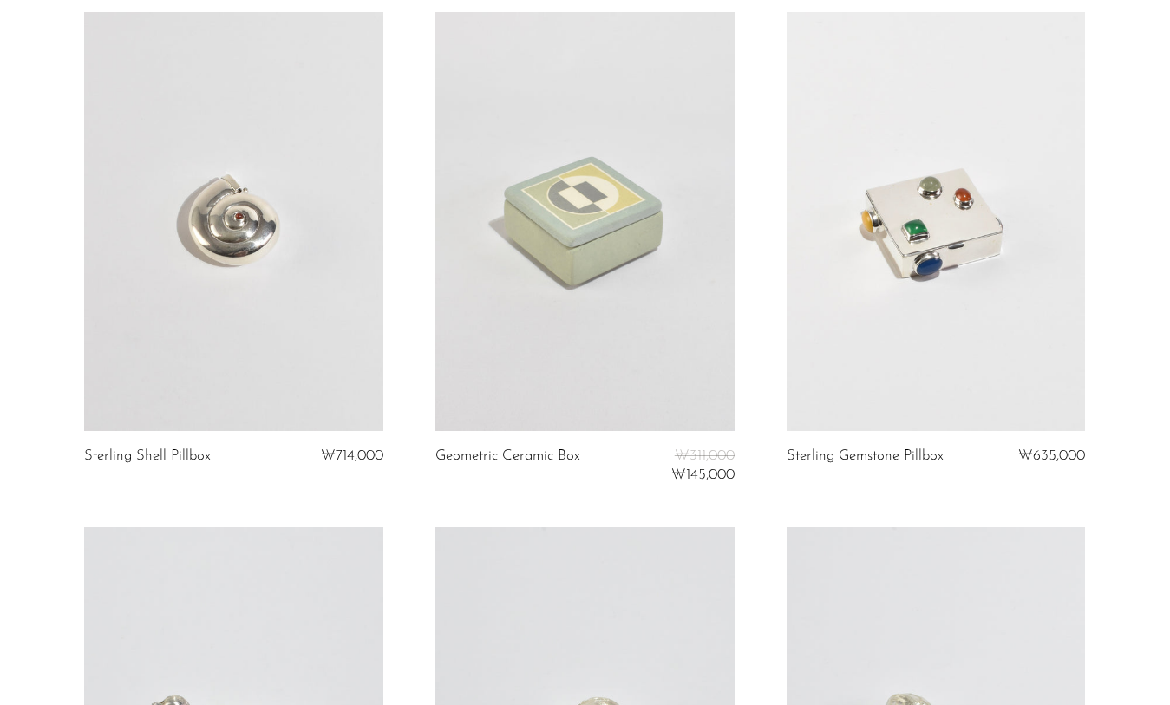
scroll to position [5184, 0]
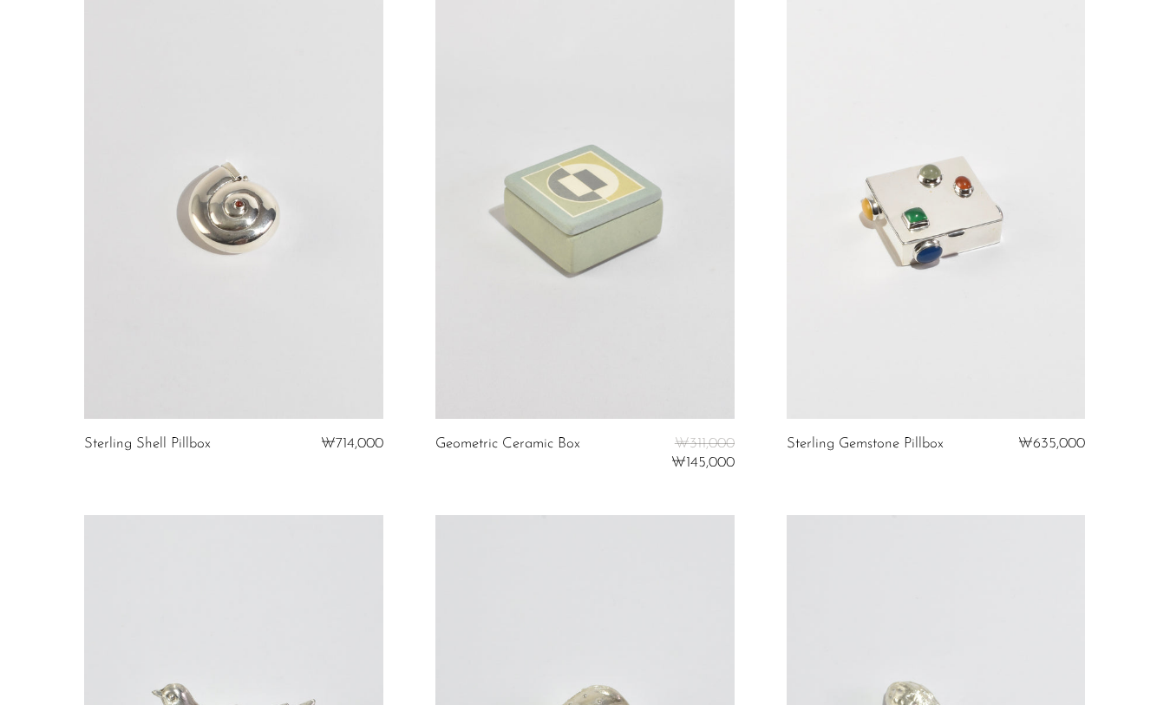
click at [528, 389] on link at bounding box center [585, 209] width 299 height 419
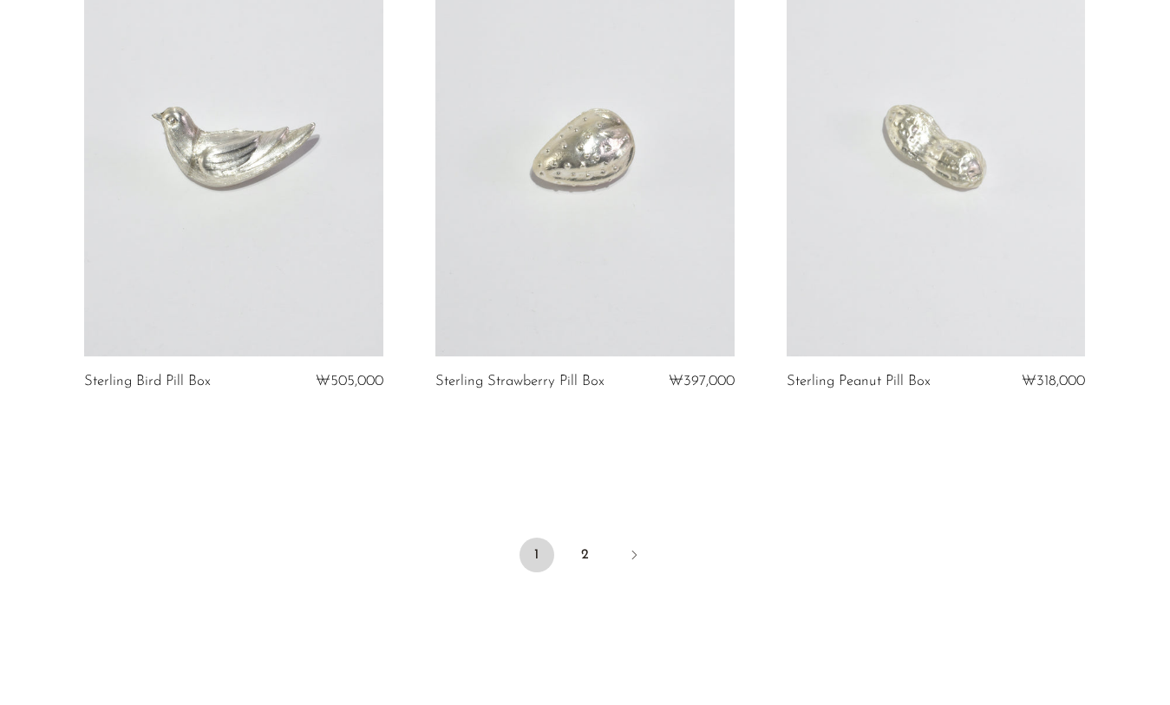
scroll to position [5893, 0]
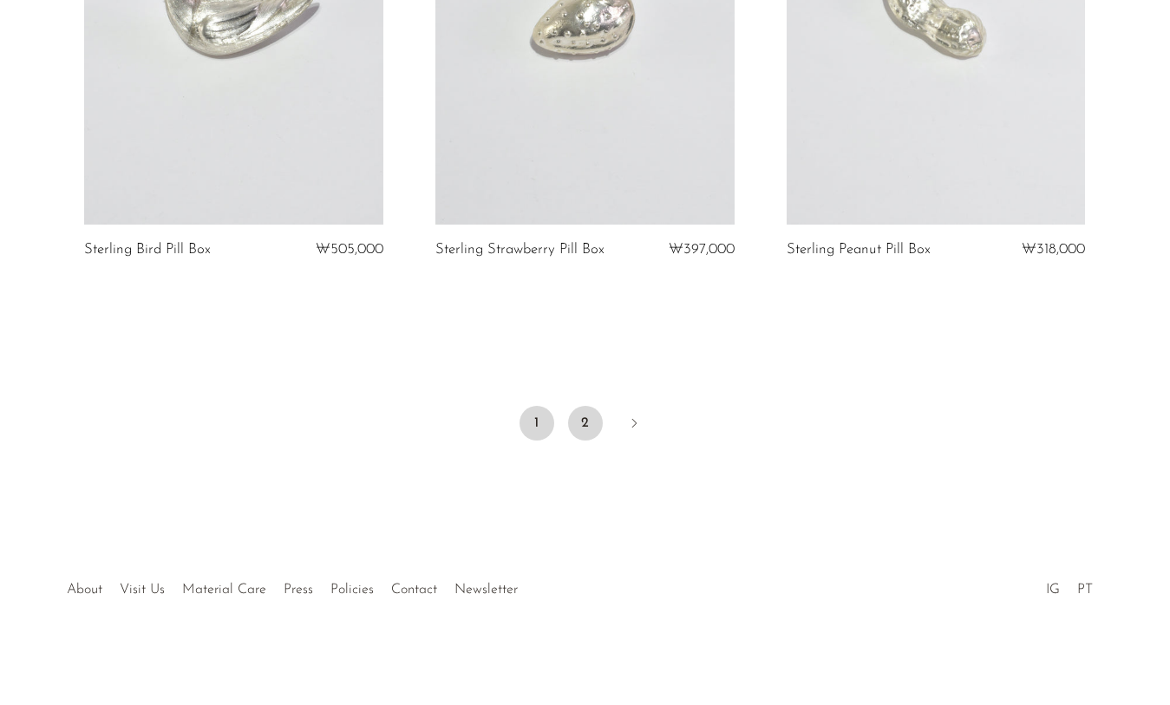
click at [581, 418] on link "2" at bounding box center [585, 423] width 35 height 35
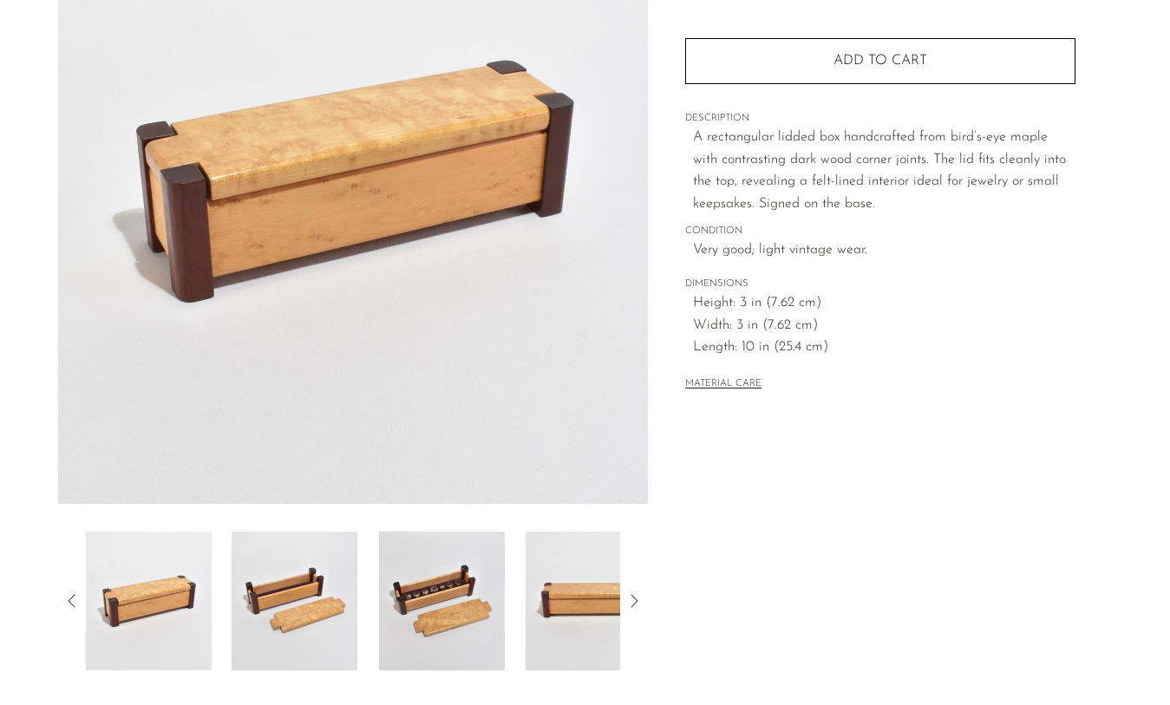
scroll to position [216, 0]
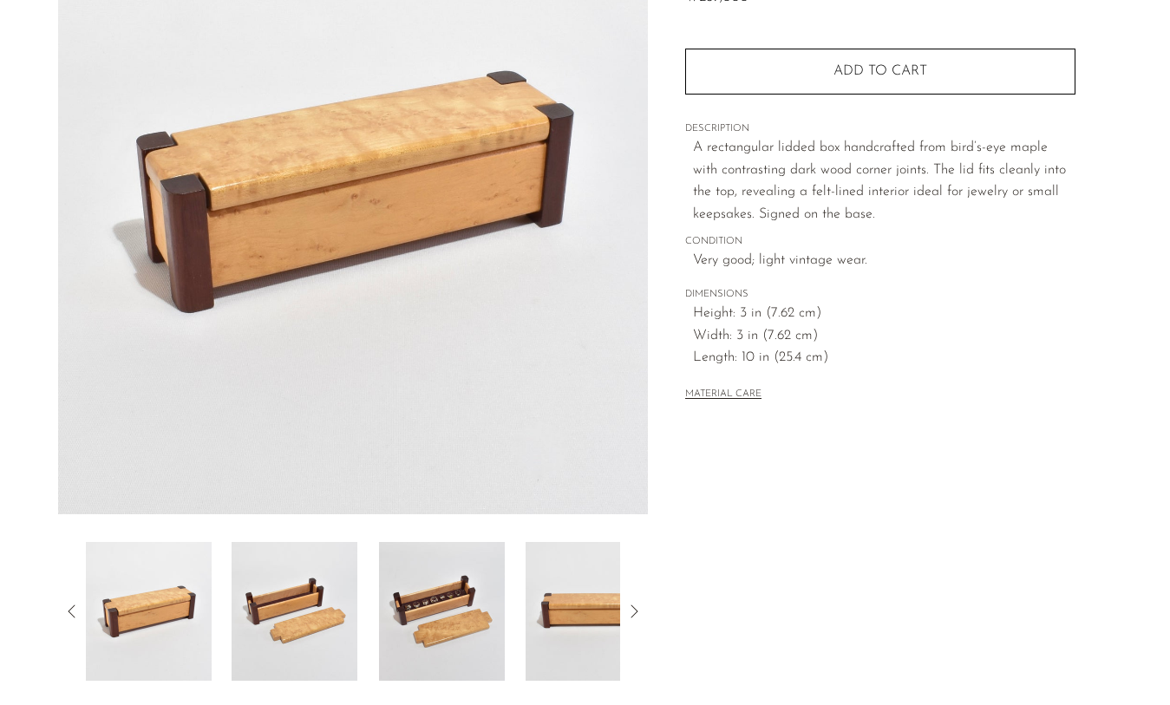
click at [458, 629] on img at bounding box center [442, 611] width 126 height 139
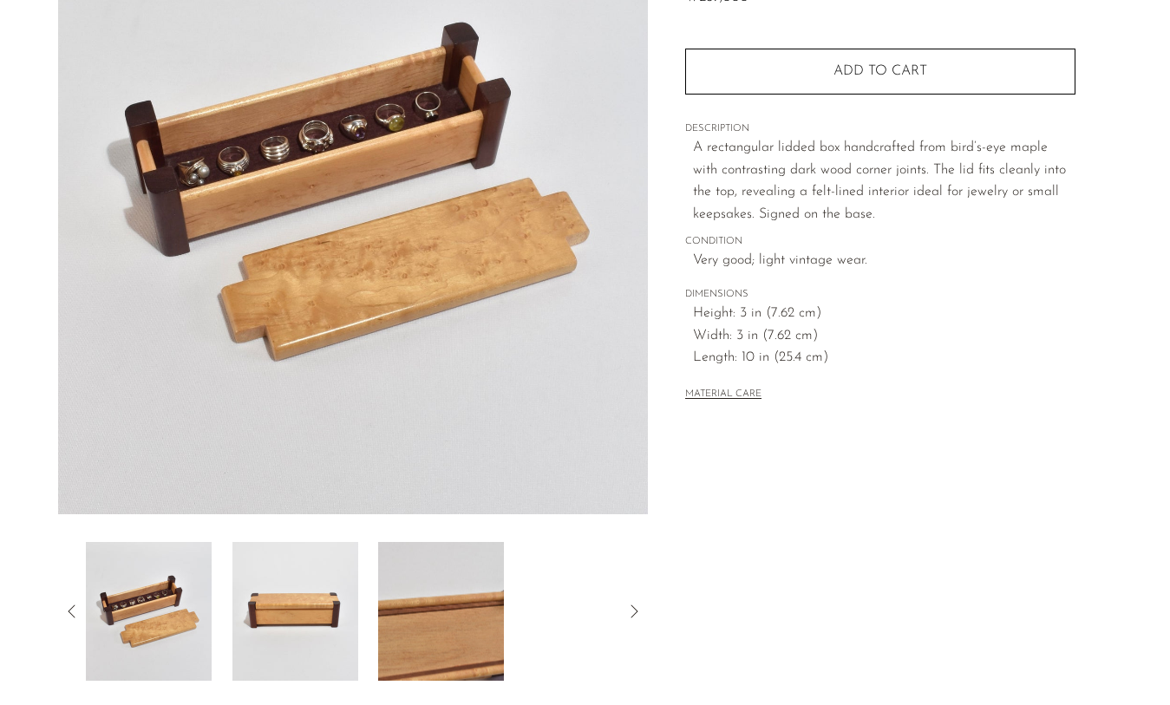
click at [155, 595] on img at bounding box center [148, 611] width 126 height 139
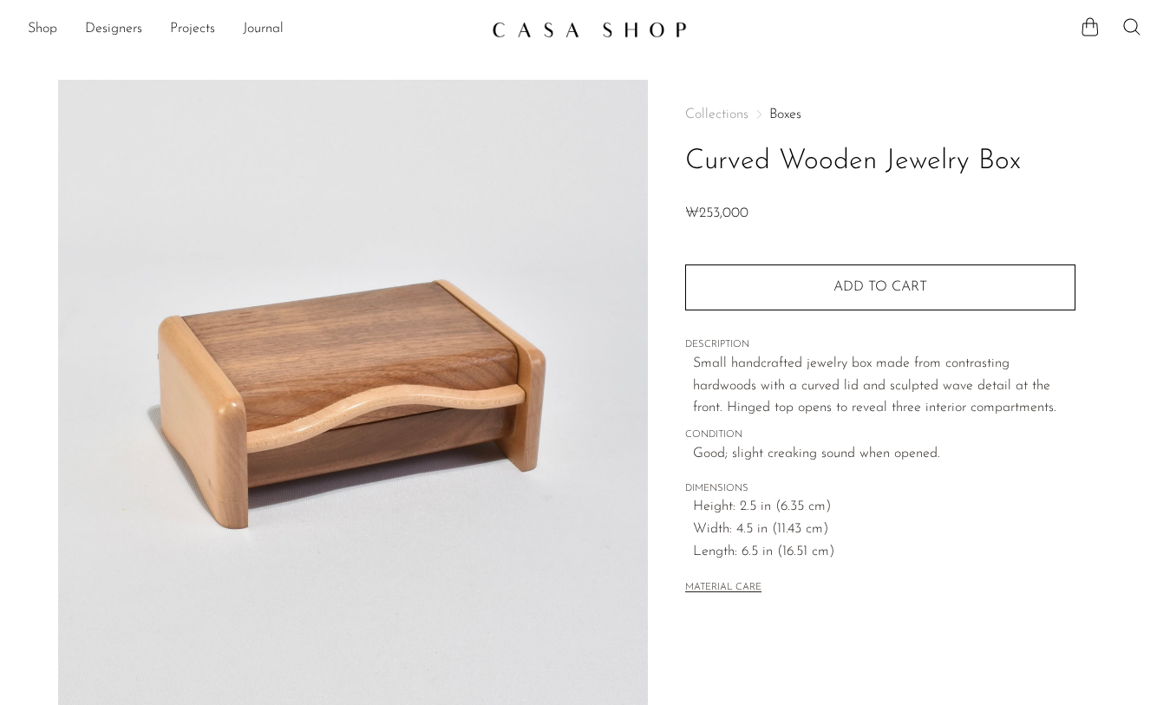
scroll to position [263, 0]
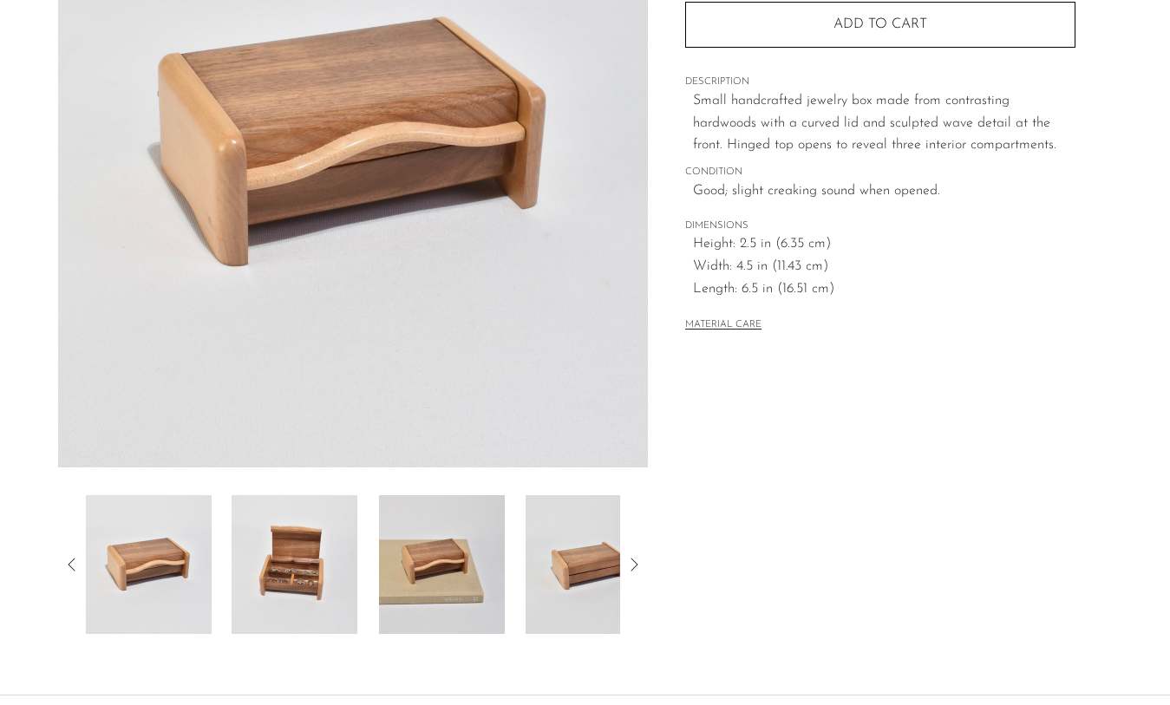
click at [318, 580] on img at bounding box center [295, 564] width 126 height 139
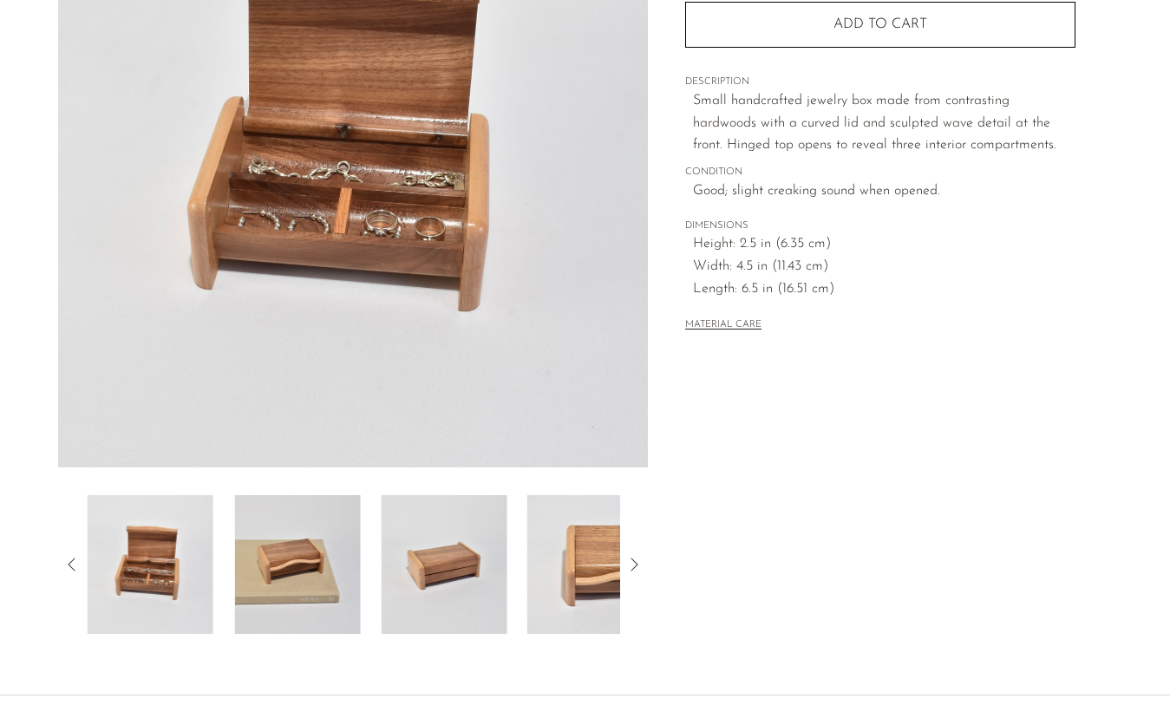
click at [448, 588] on img at bounding box center [444, 564] width 126 height 139
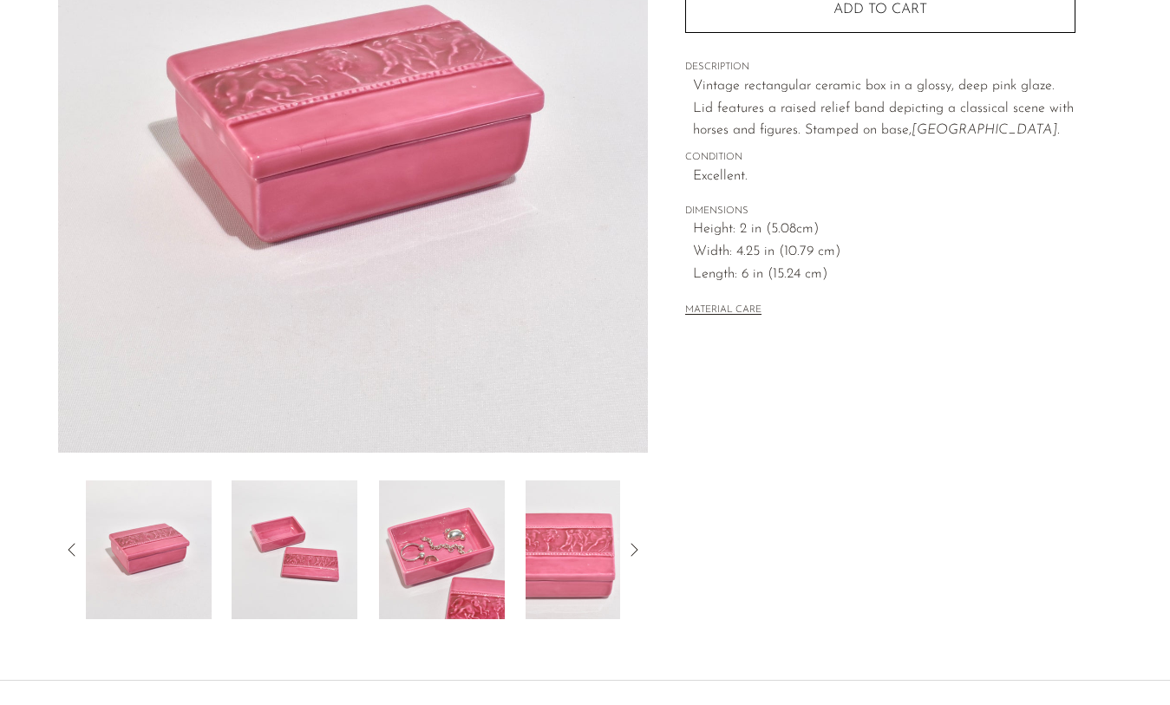
scroll to position [287, 0]
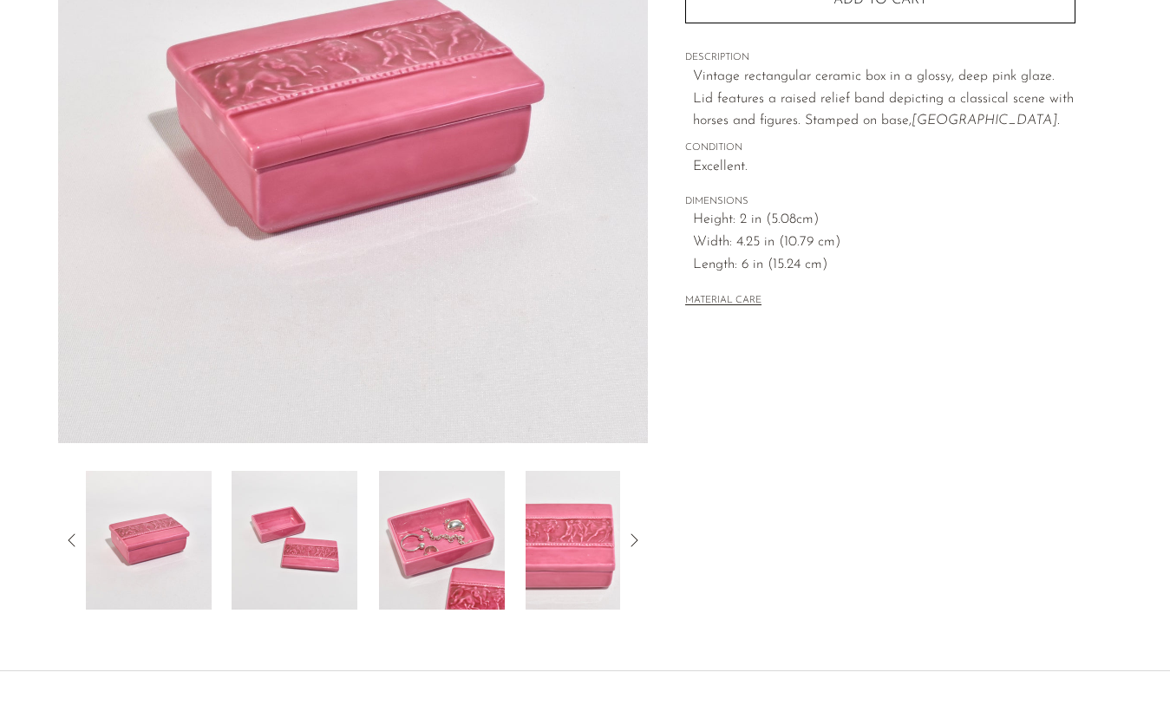
click at [429, 544] on img at bounding box center [442, 540] width 126 height 139
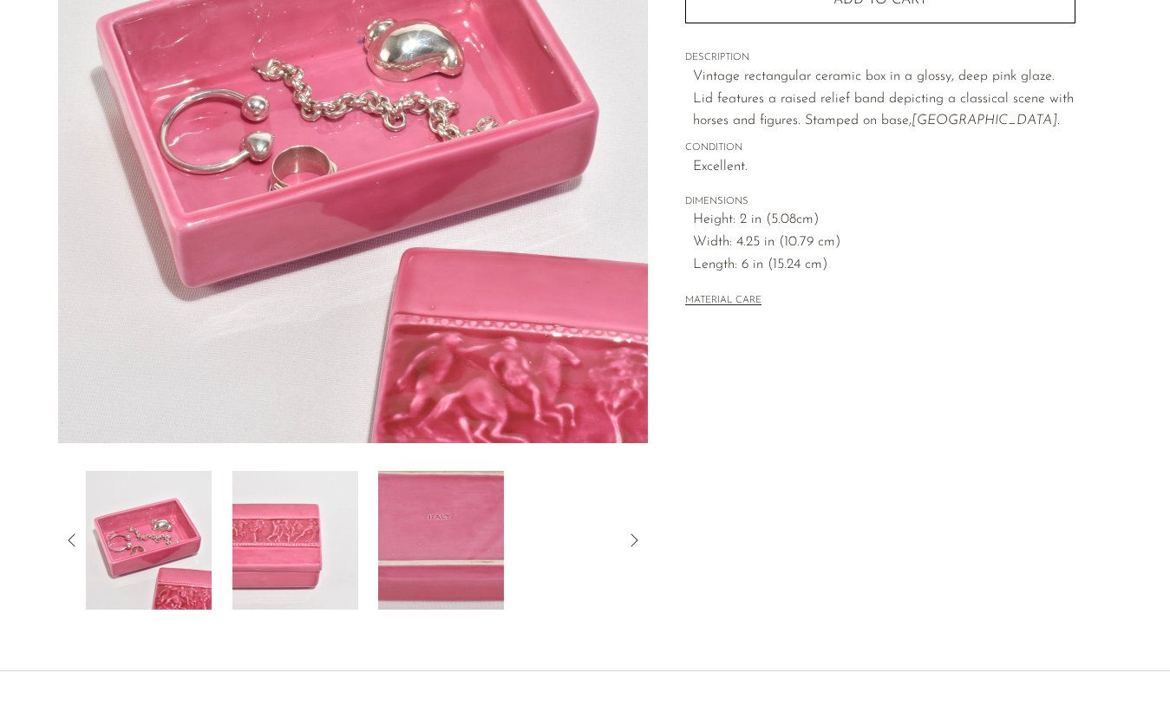
click at [474, 584] on img at bounding box center [441, 540] width 126 height 139
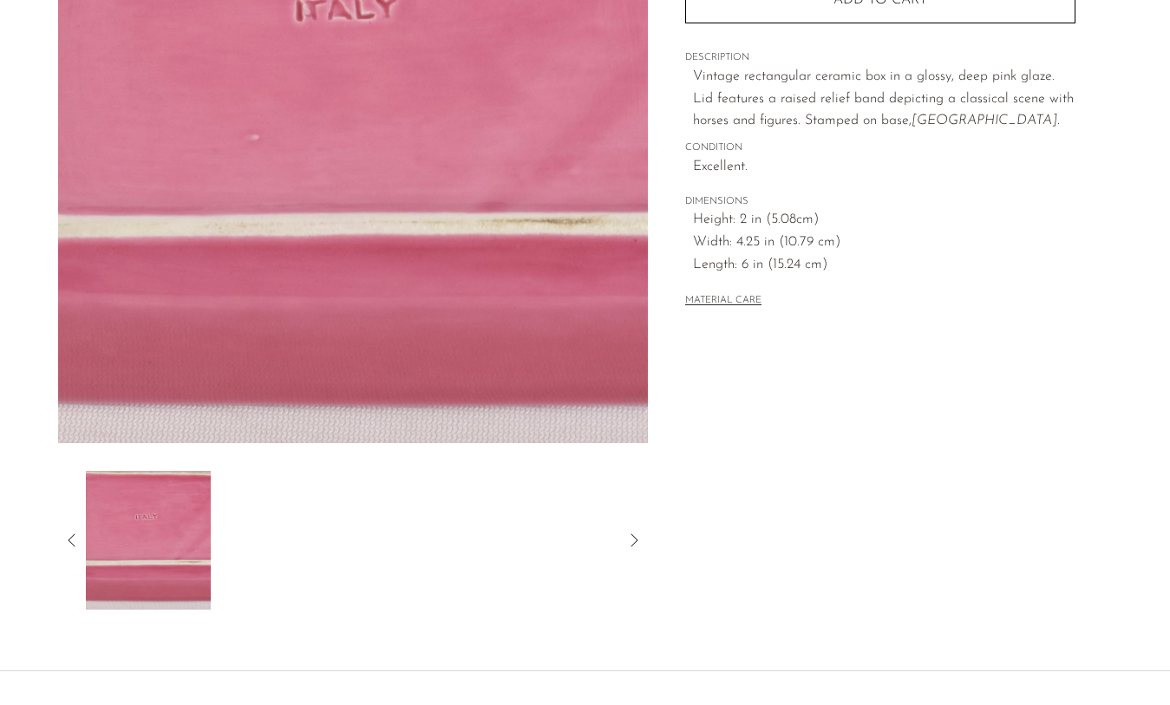
click at [66, 535] on icon at bounding box center [72, 540] width 21 height 21
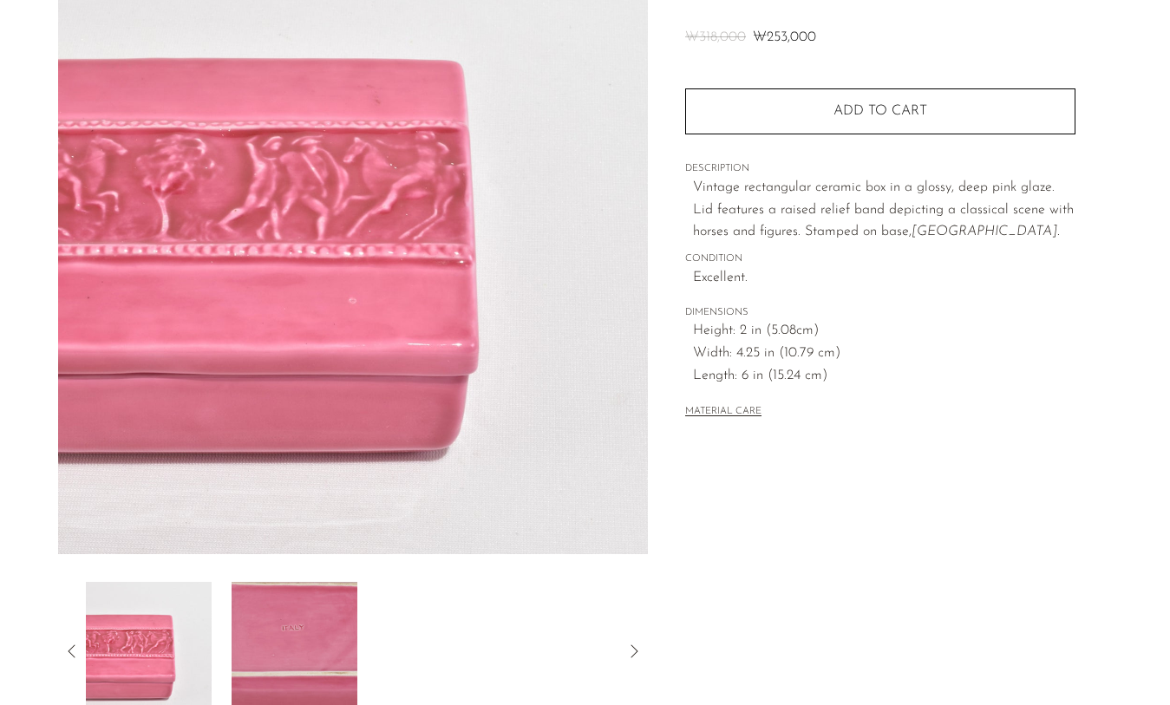
scroll to position [177, 0]
click at [69, 647] on icon at bounding box center [72, 650] width 21 height 21
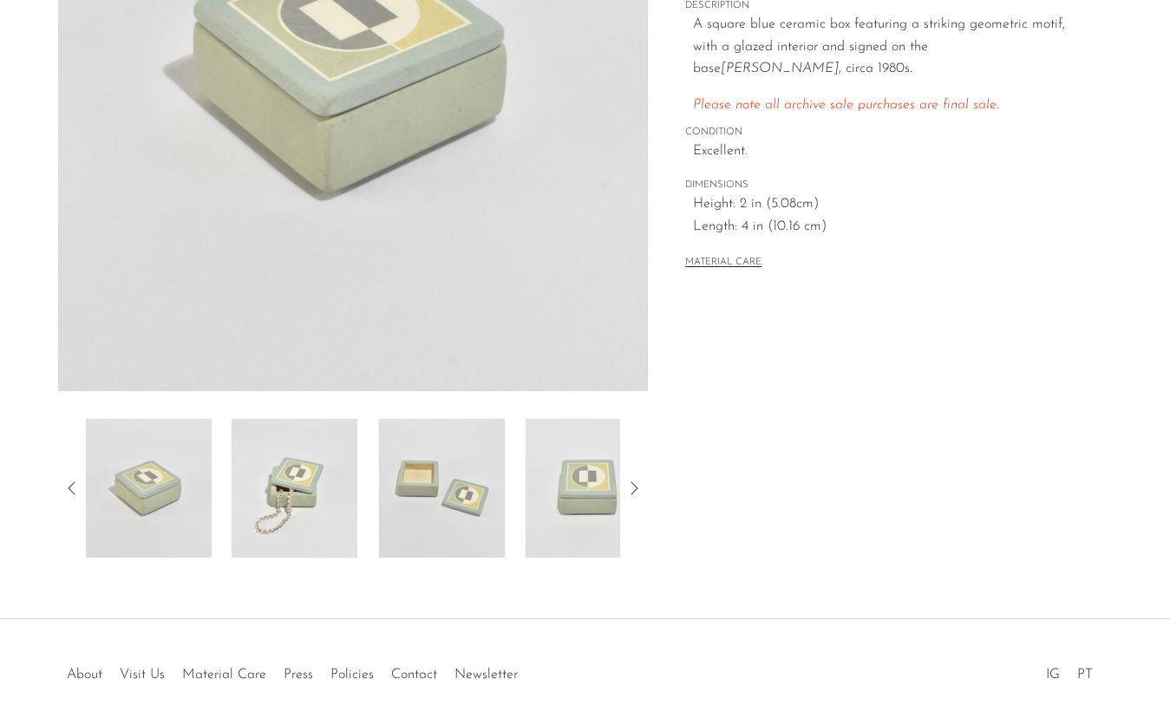
scroll to position [424, 0]
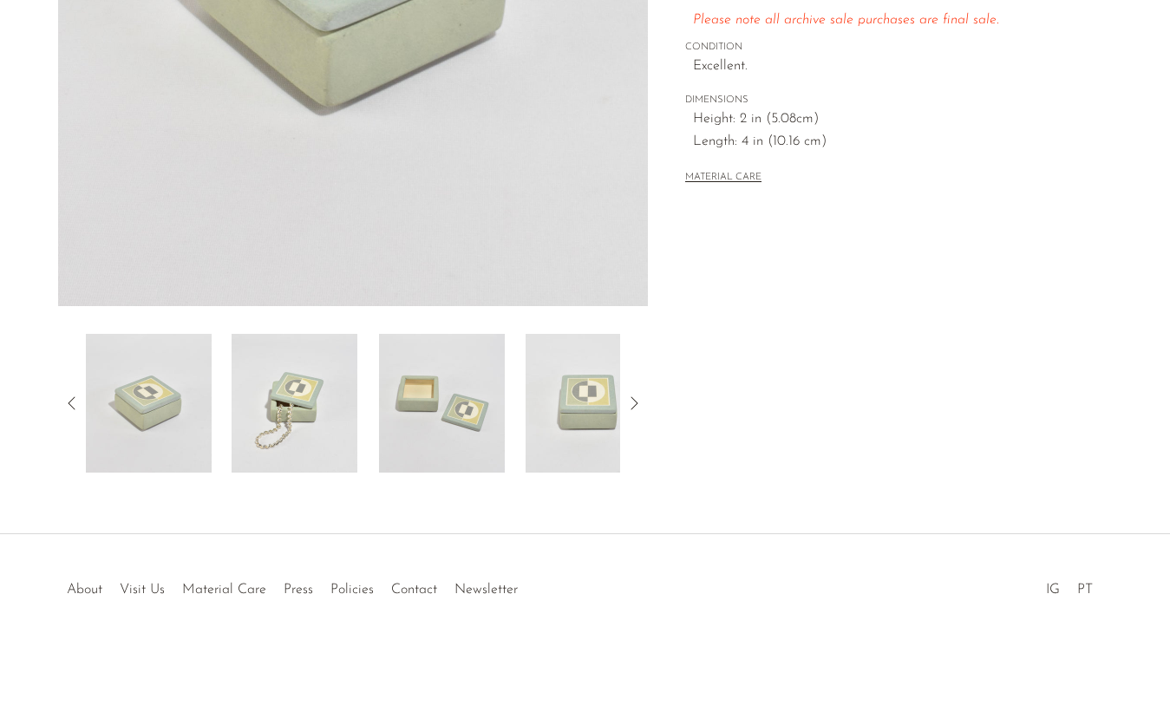
click at [305, 407] on img at bounding box center [295, 403] width 126 height 139
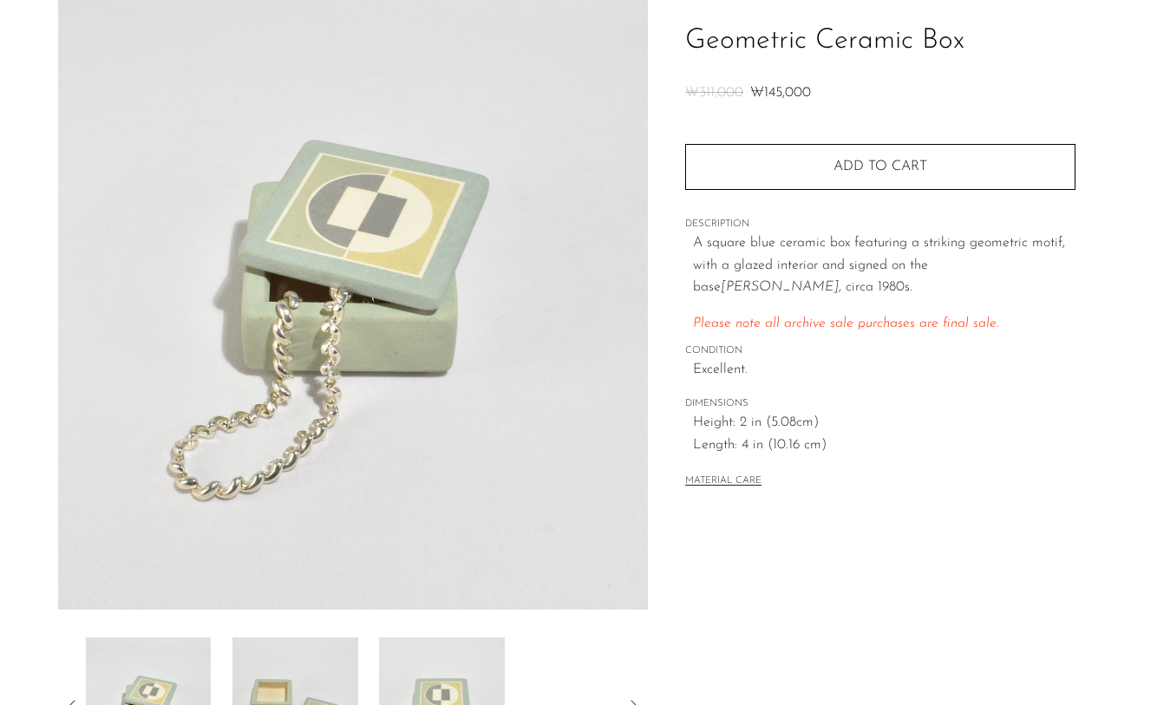
scroll to position [235, 0]
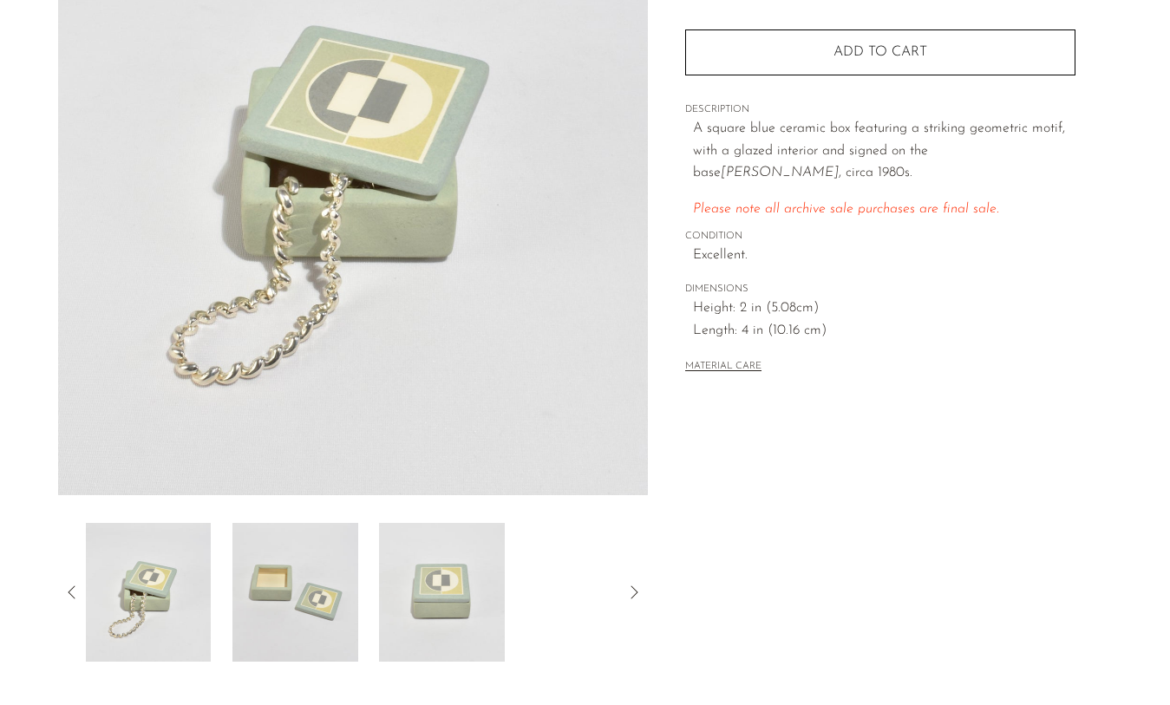
click at [416, 619] on img at bounding box center [442, 592] width 126 height 139
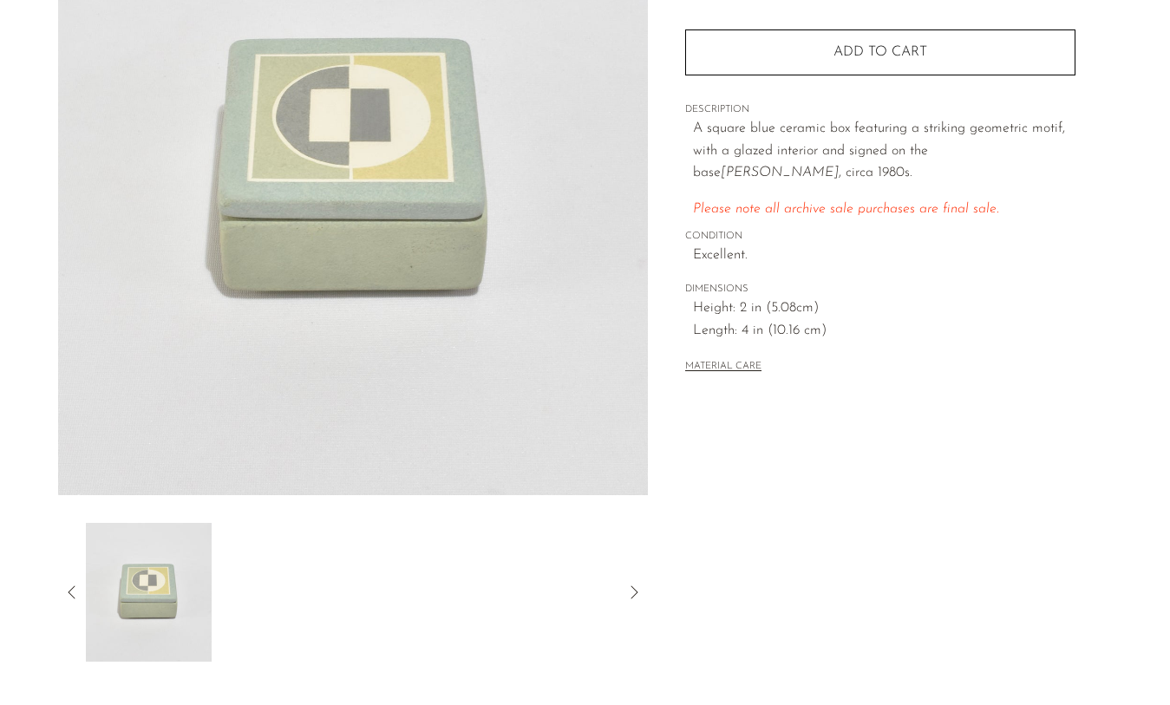
click at [66, 588] on icon at bounding box center [72, 592] width 21 height 21
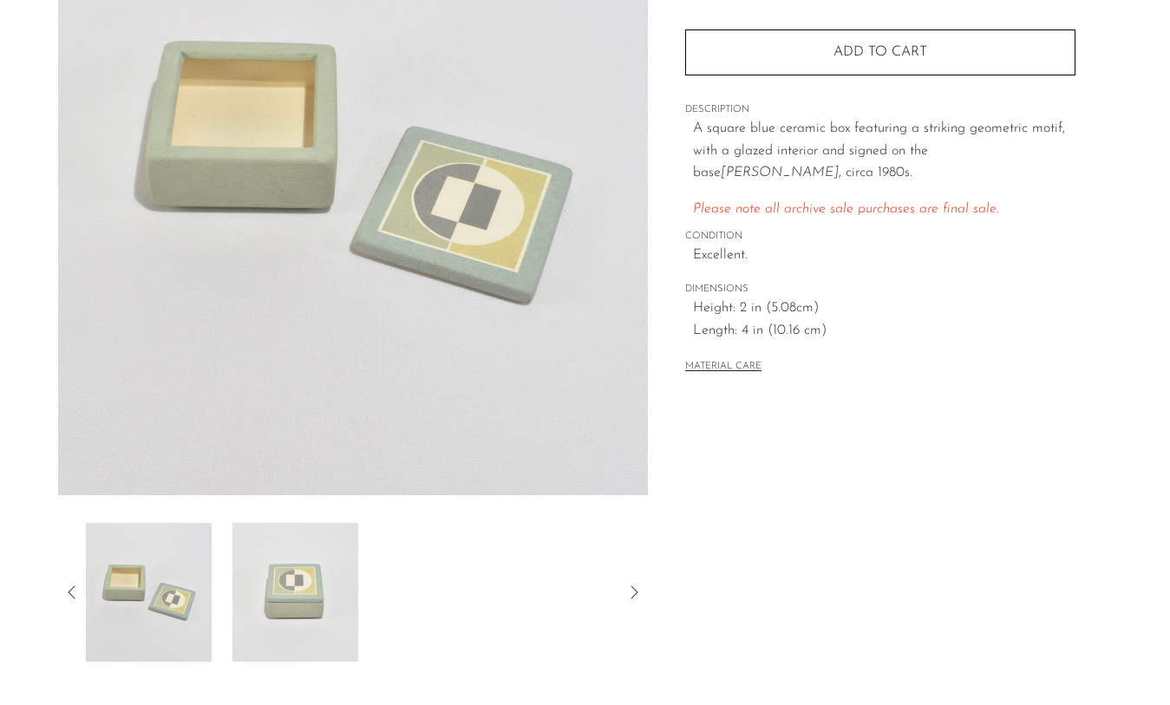
click at [187, 602] on img at bounding box center [148, 592] width 126 height 139
click at [141, 601] on img at bounding box center [149, 592] width 126 height 139
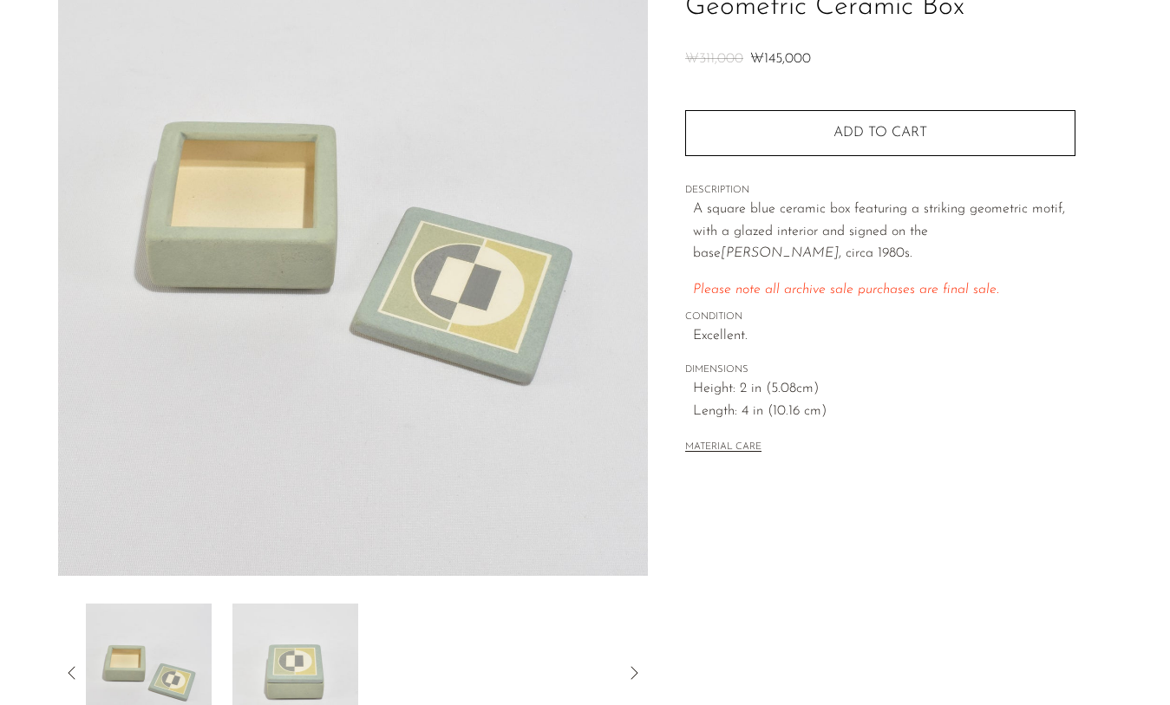
scroll to position [151, 0]
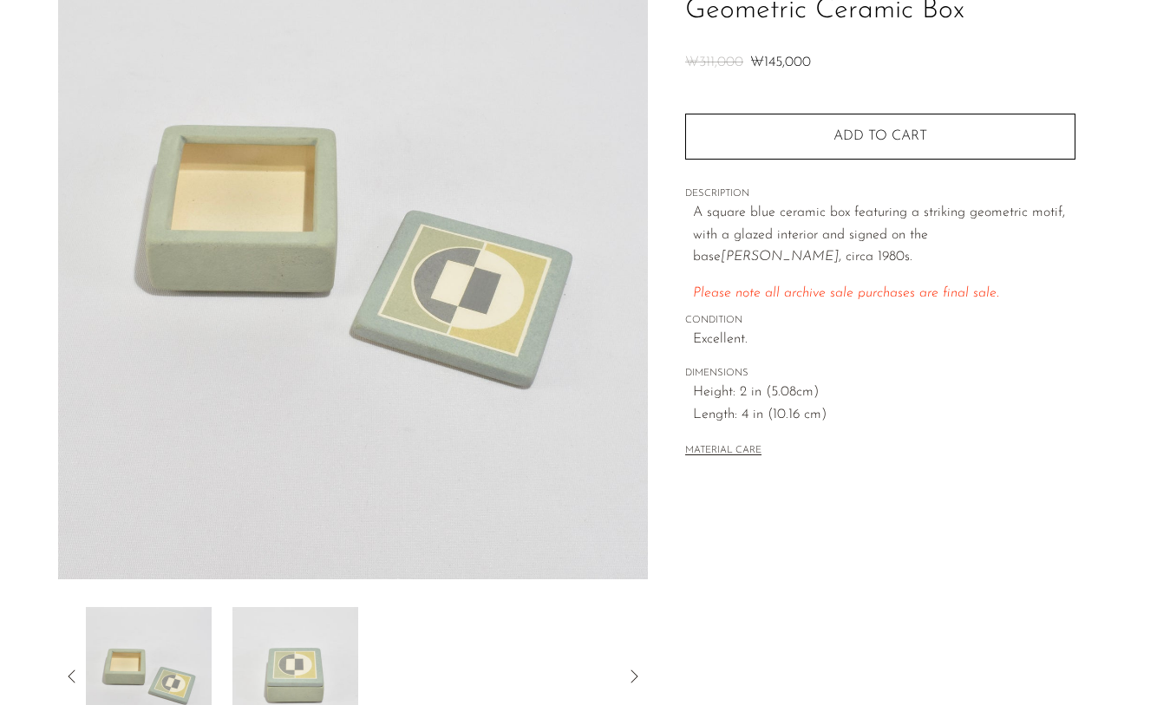
click at [69, 674] on icon at bounding box center [71, 676] width 7 height 13
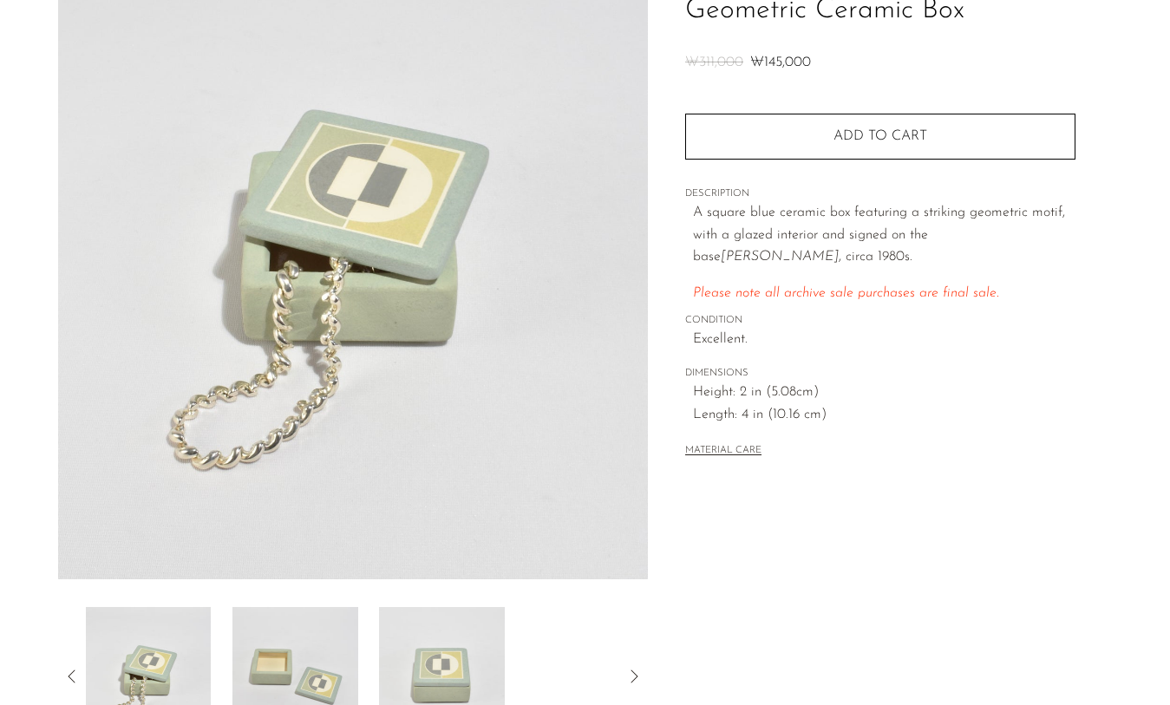
click at [163, 683] on img at bounding box center [148, 676] width 126 height 139
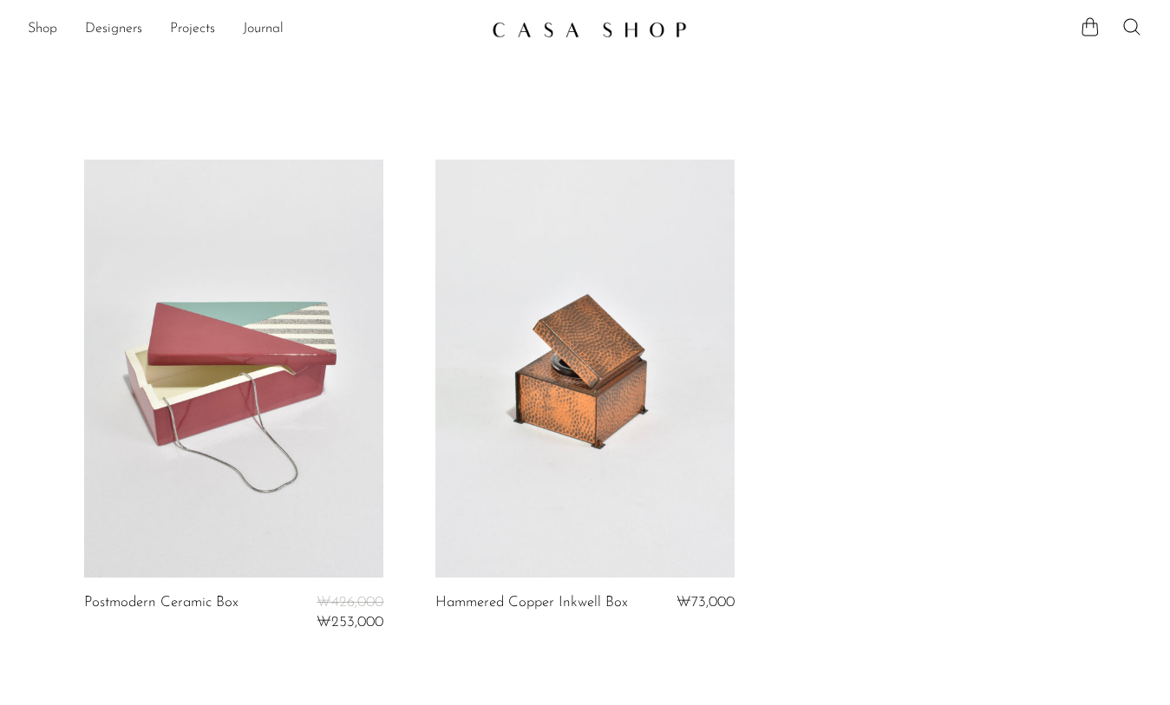
click at [553, 43] on link at bounding box center [585, 29] width 187 height 31
